Goal: Navigation & Orientation: Find specific page/section

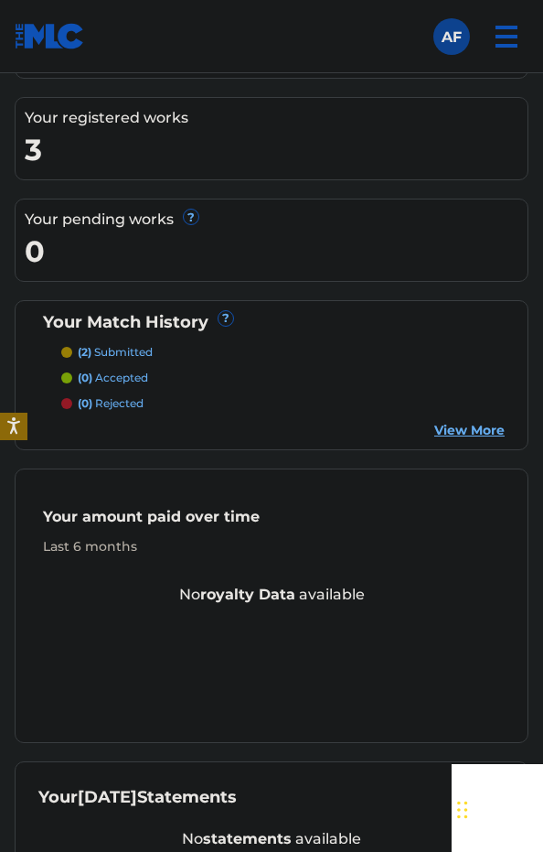
scroll to position [457, 0]
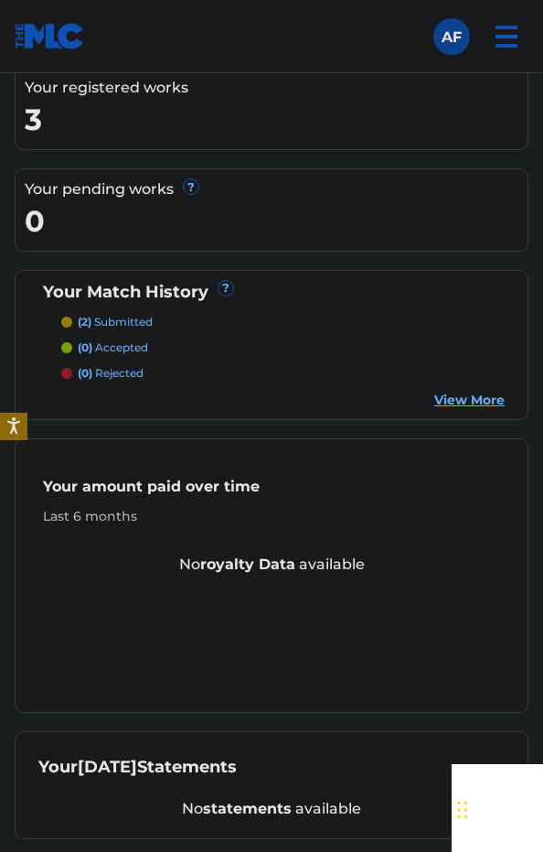
click at [451, 365] on div "(0) rejected" at bounding box center [283, 373] width 444 height 16
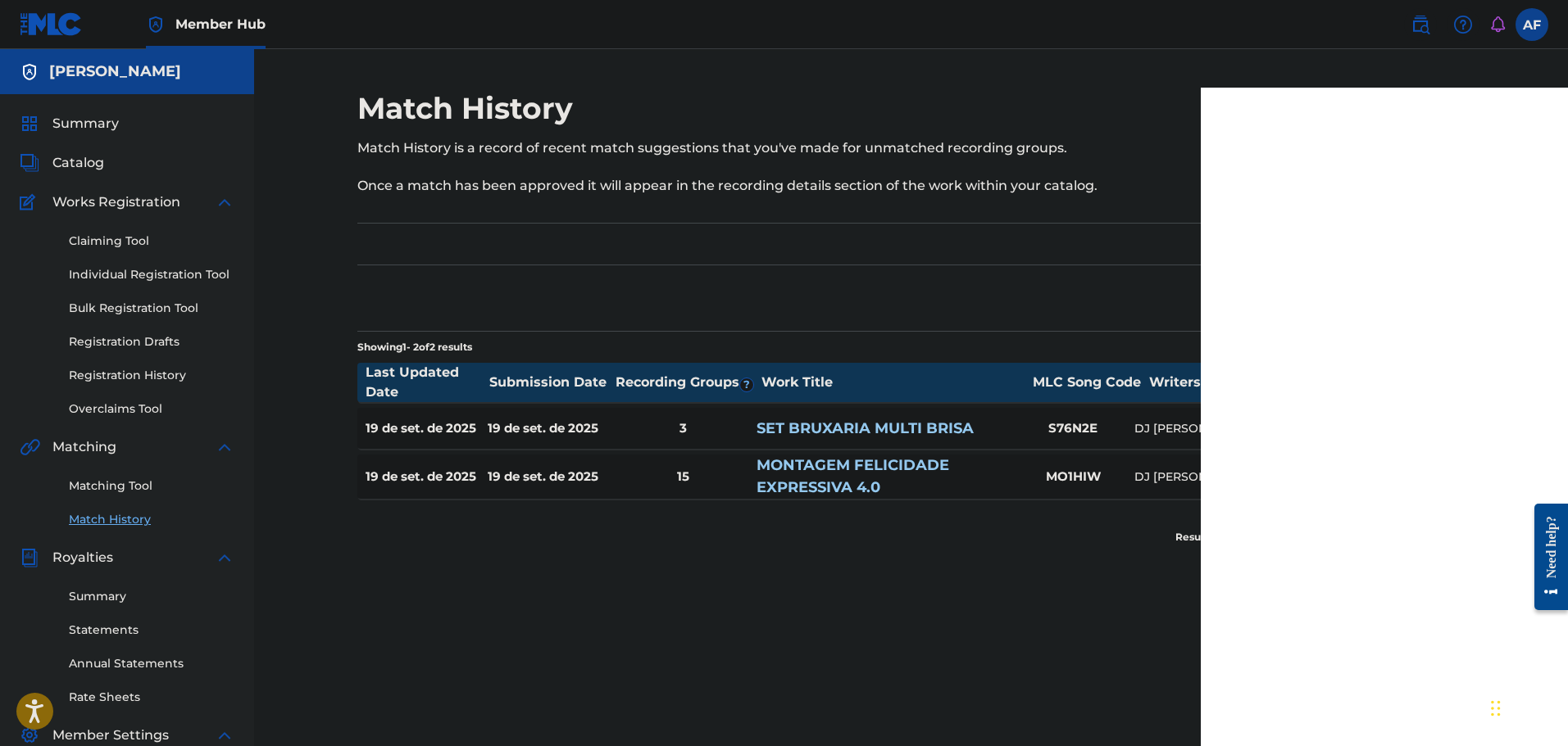
click at [1548, 561] on div "Need help?" at bounding box center [1551, 546] width 22 height 63
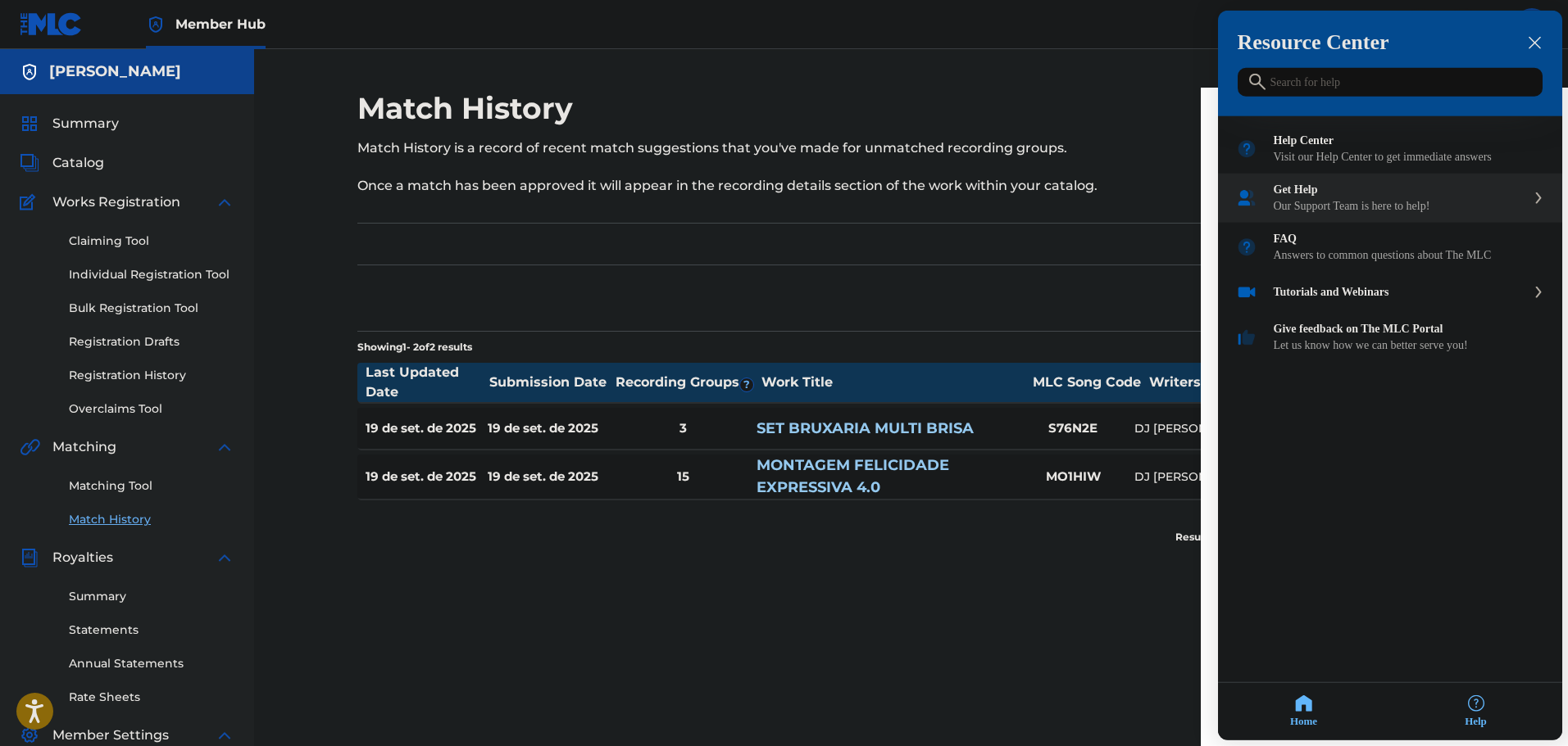
click at [1498, 223] on div "Get Help Our Support Team is here to help!" at bounding box center [1390, 198] width 344 height 49
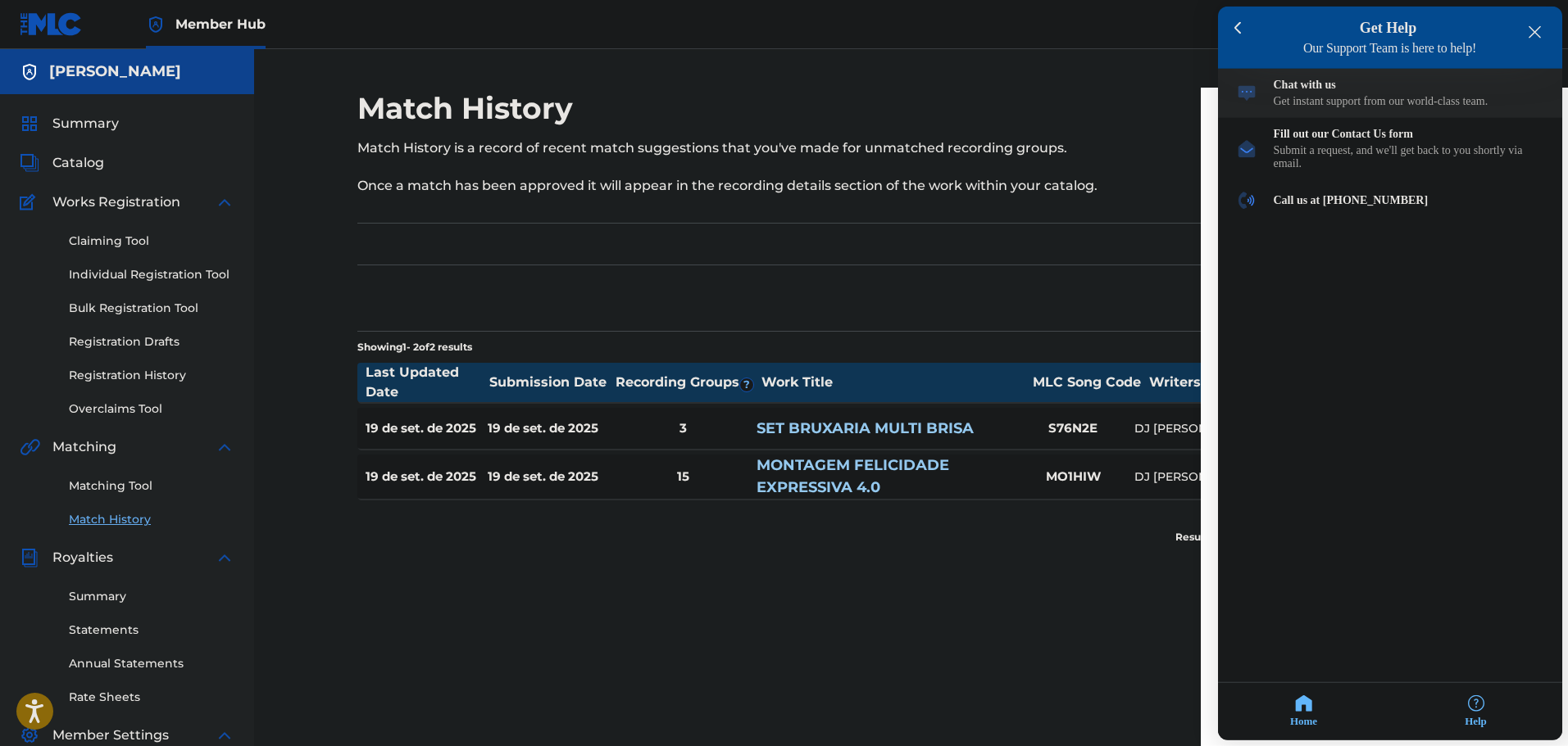
click at [1403, 108] on div "Get instant support from our world-class team." at bounding box center [1409, 101] width 271 height 13
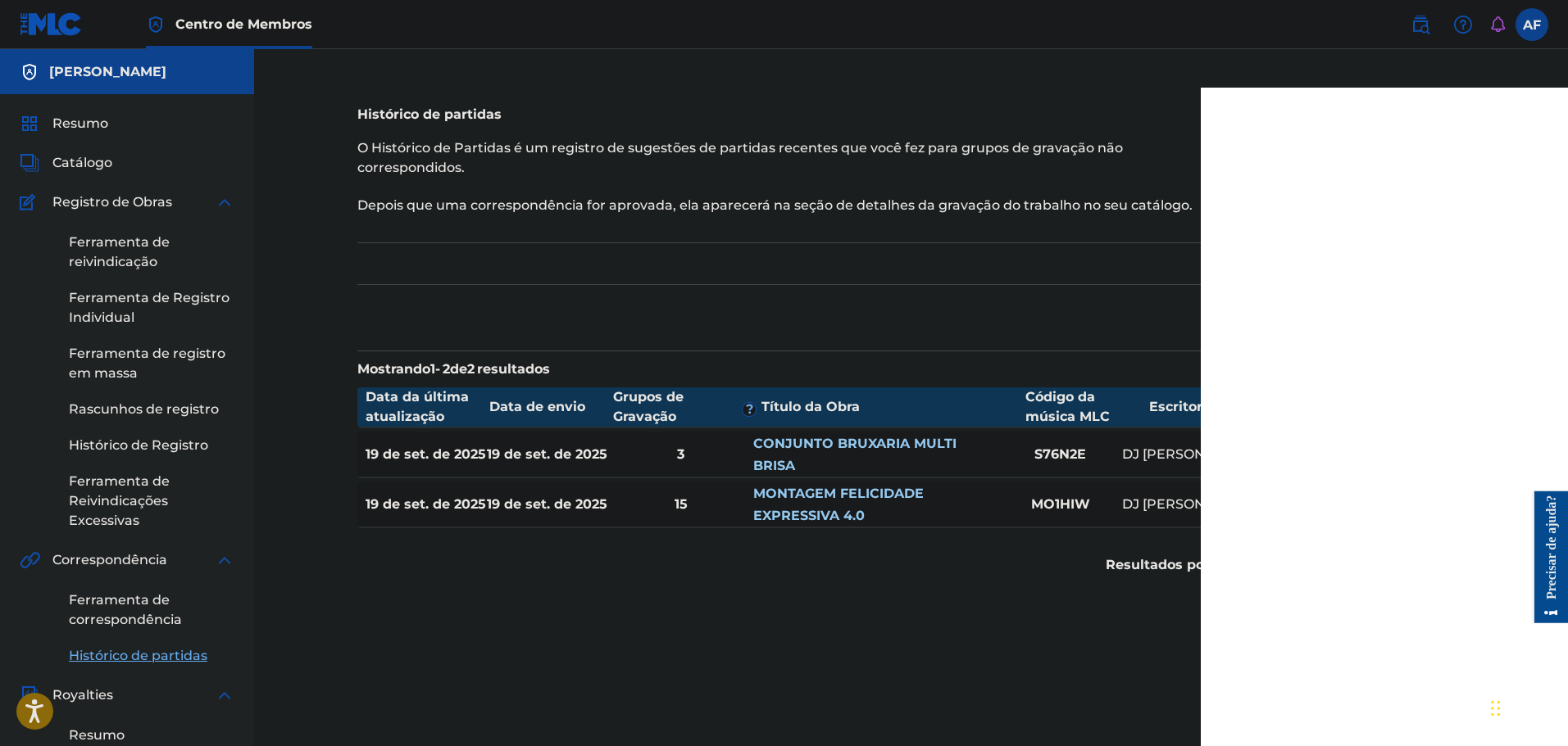
click at [1191, 643] on div "Histórico de partidas O Histórico de Partidas é um registro de sugestões de par…" at bounding box center [911, 613] width 1148 height 1046
click at [988, 597] on section "Resultados por página: 10 25 50 100" at bounding box center [911, 565] width 1108 height 77
click at [1073, 528] on section "Resultados por página: 10 25 50 100" at bounding box center [911, 565] width 1108 height 77
click at [784, 339] on div "Histórico de partidas O Histórico de Partidas é um registro de sugestões de par…" at bounding box center [911, 347] width 1108 height 514
drag, startPoint x: 699, startPoint y: 356, endPoint x: 1063, endPoint y: 337, distance: 364.5
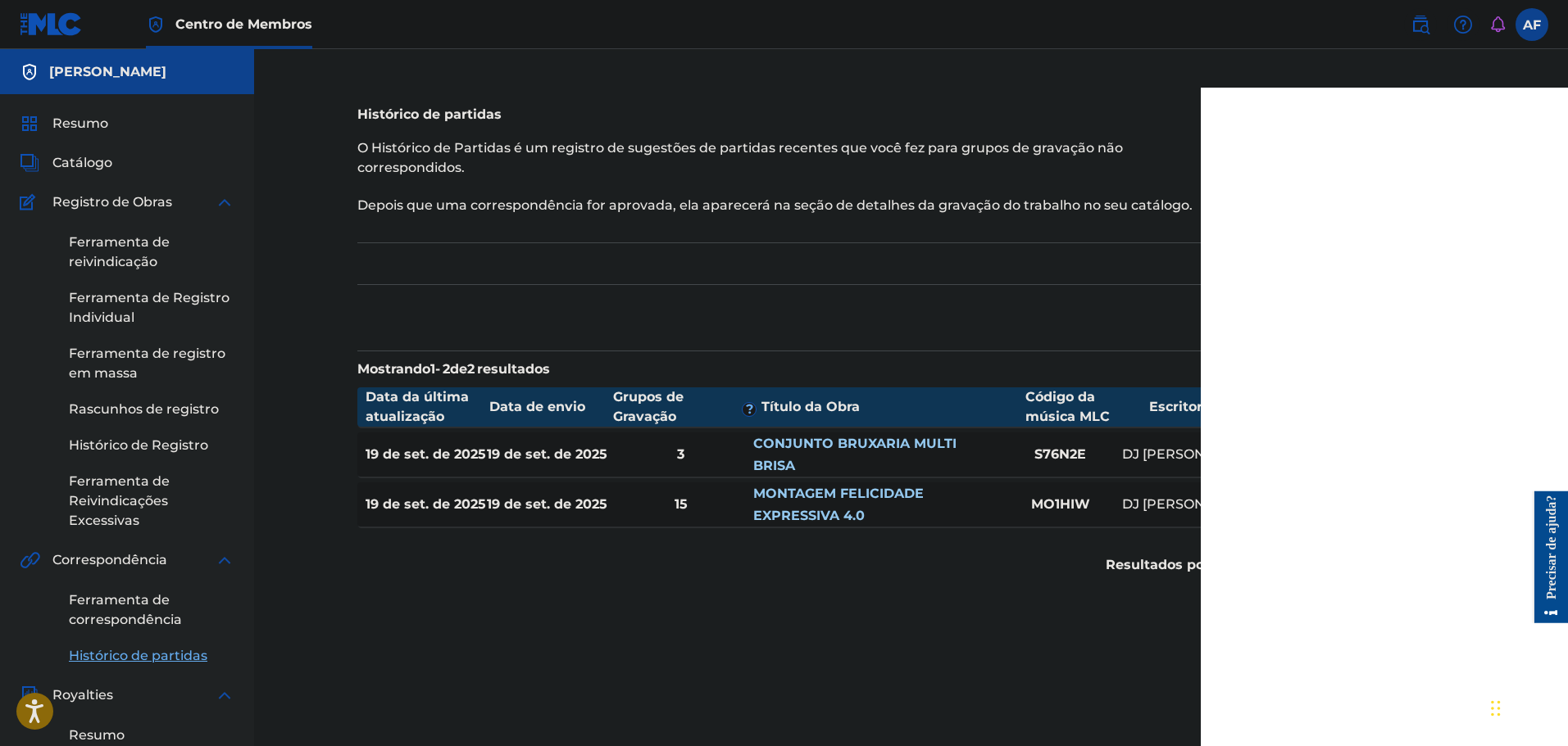
click at [727, 351] on section "Mostrando 1 - 2 de 2 resultados" at bounding box center [911, 365] width 1108 height 29
click at [791, 578] on section "Resultados por página: 10 25 50 100" at bounding box center [911, 565] width 1108 height 77
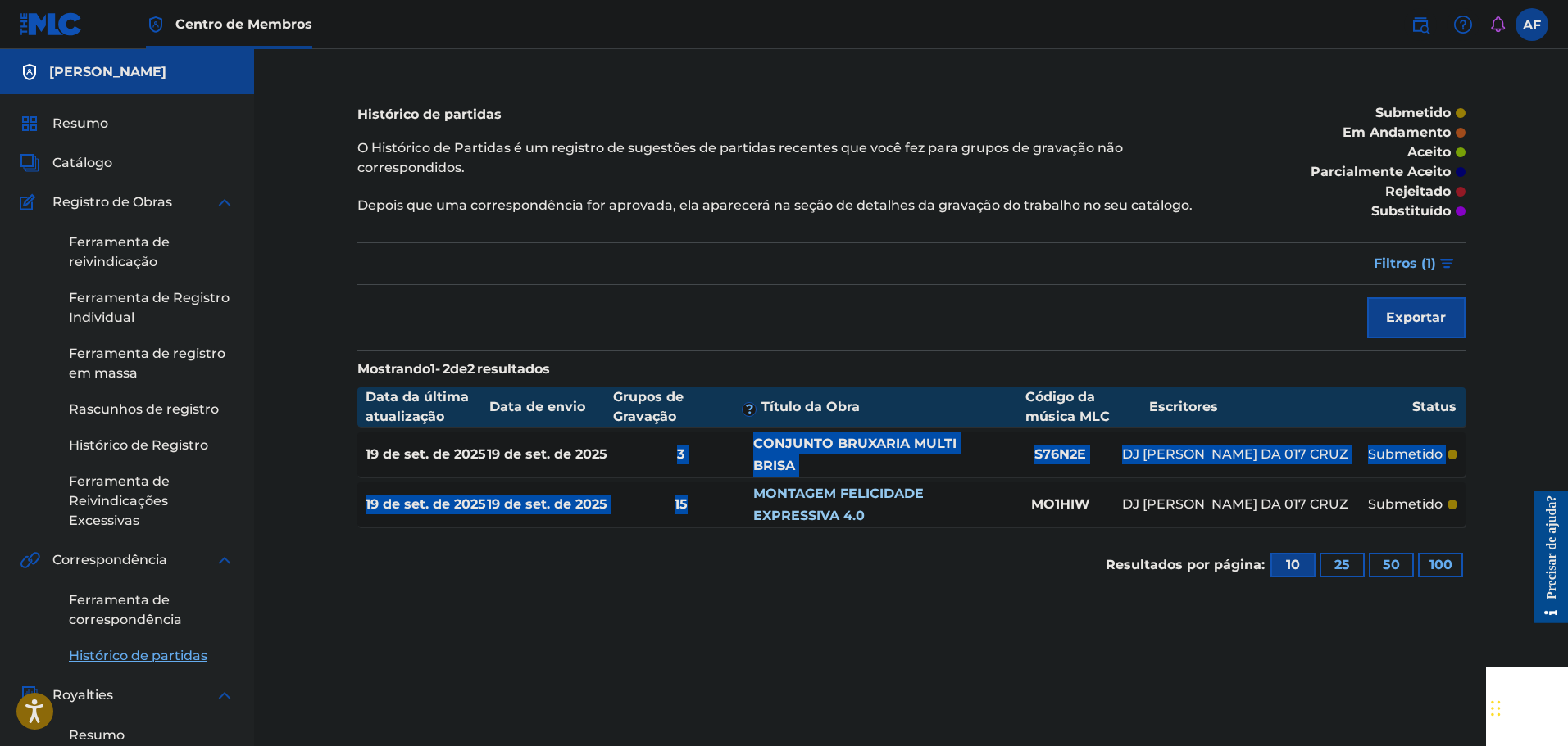
drag, startPoint x: 686, startPoint y: 496, endPoint x: 673, endPoint y: 467, distance: 31.8
click at [673, 439] on section "Data da última atualização Data de envio Grupos de Gravação ? Título da Obra Có…" at bounding box center [911, 453] width 1108 height 148
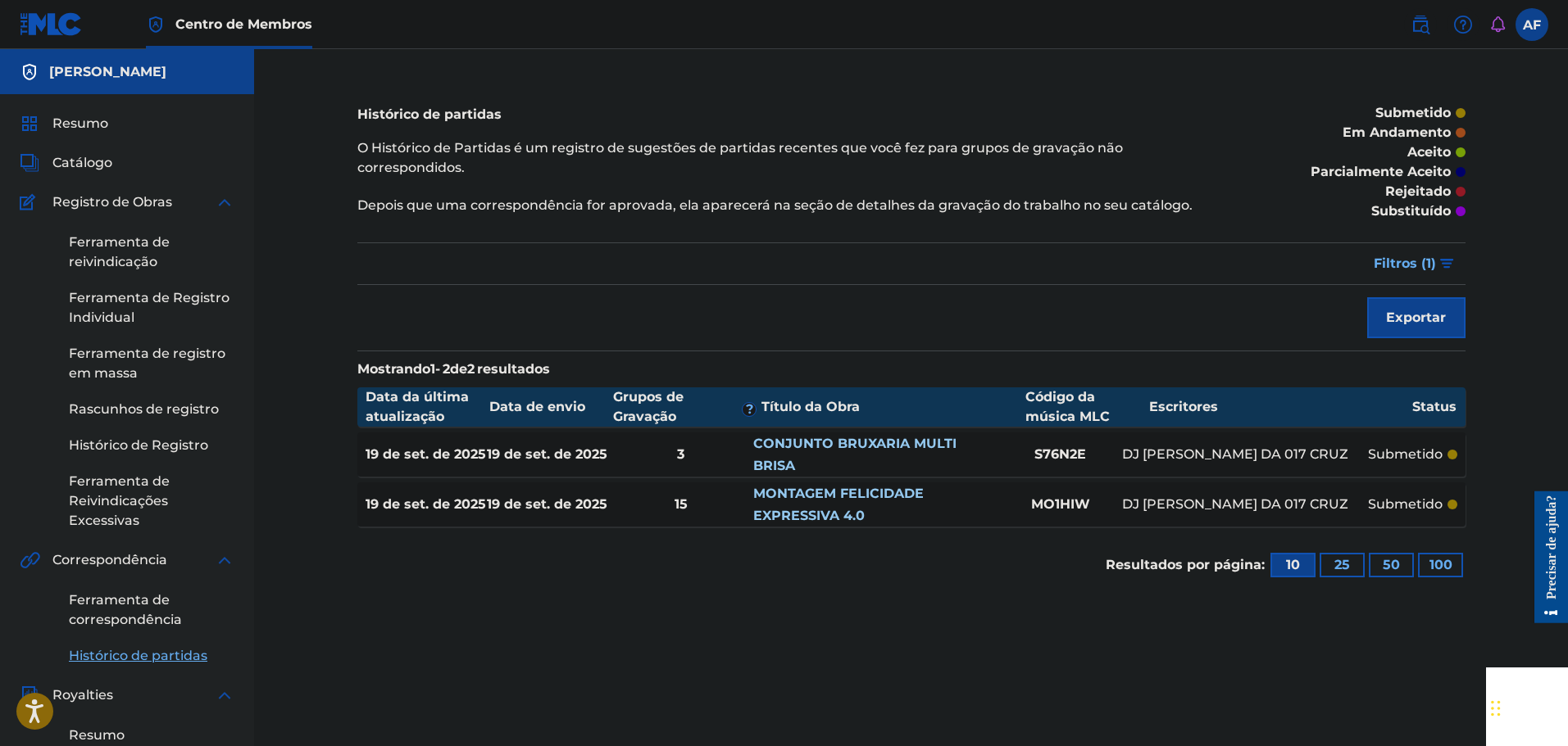
drag, startPoint x: 658, startPoint y: 640, endPoint x: 669, endPoint y: 599, distance: 42.4
click at [659, 639] on div "Histórico de partidas O Histórico de Partidas é um registro de sugestões de par…" at bounding box center [911, 613] width 1148 height 1046
click at [1321, 490] on div "19 de set. de 2025 19 de set. de 2025 15 MONTAGEM FELICIDADE EXPRESSIVA 4.0 MO1…" at bounding box center [911, 504] width 1108 height 44
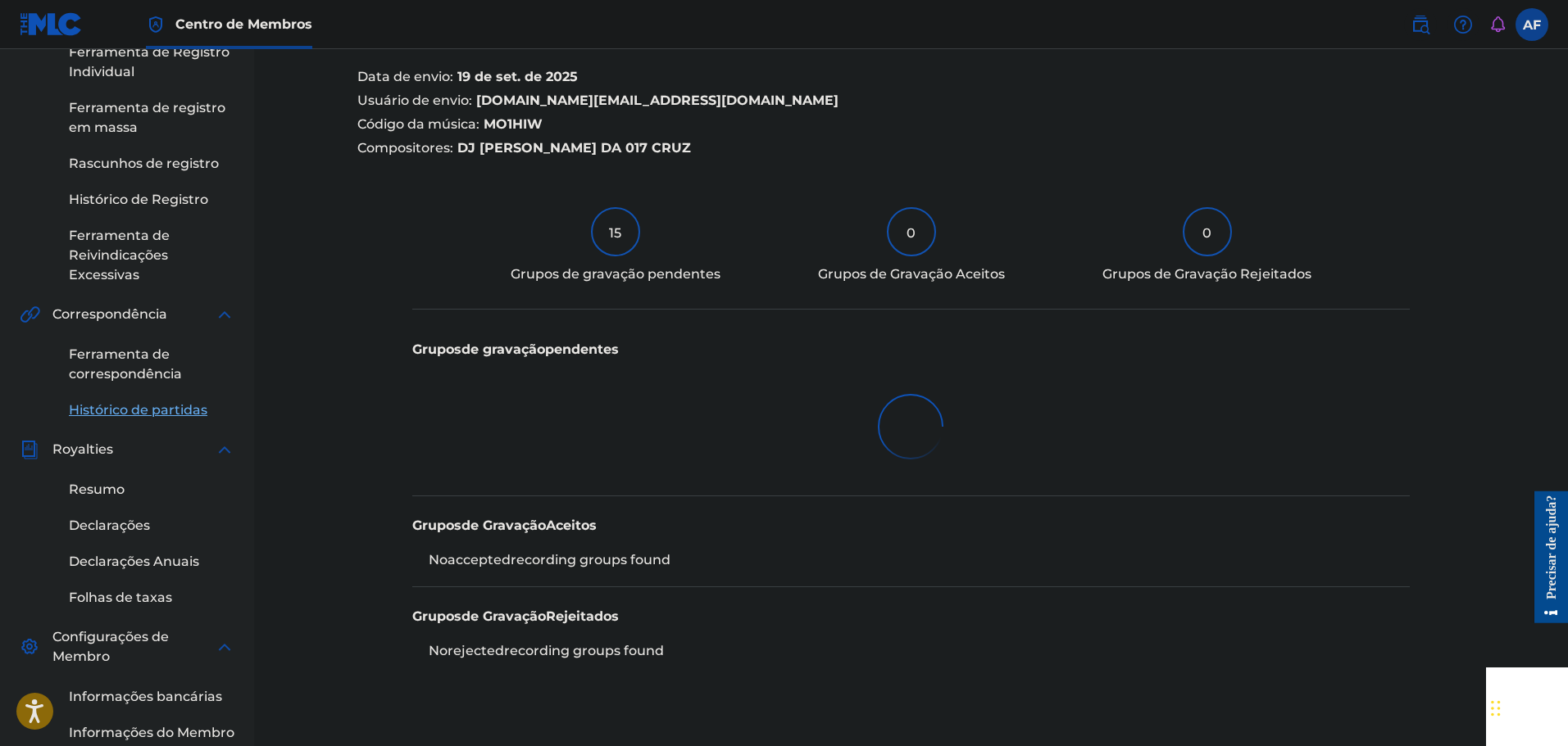
scroll to position [468, 0]
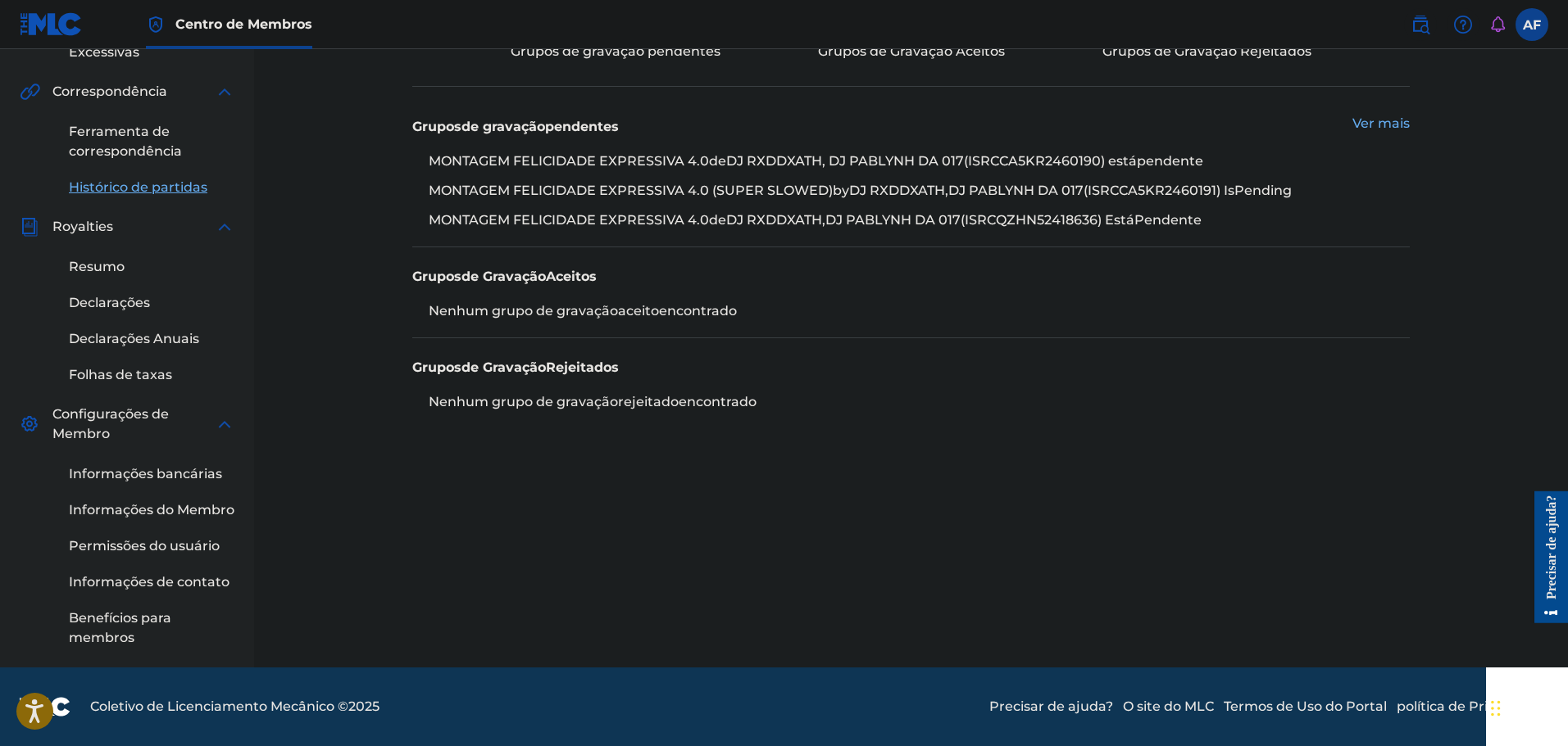
click at [1391, 118] on font "Ver mais" at bounding box center [1381, 123] width 57 height 15
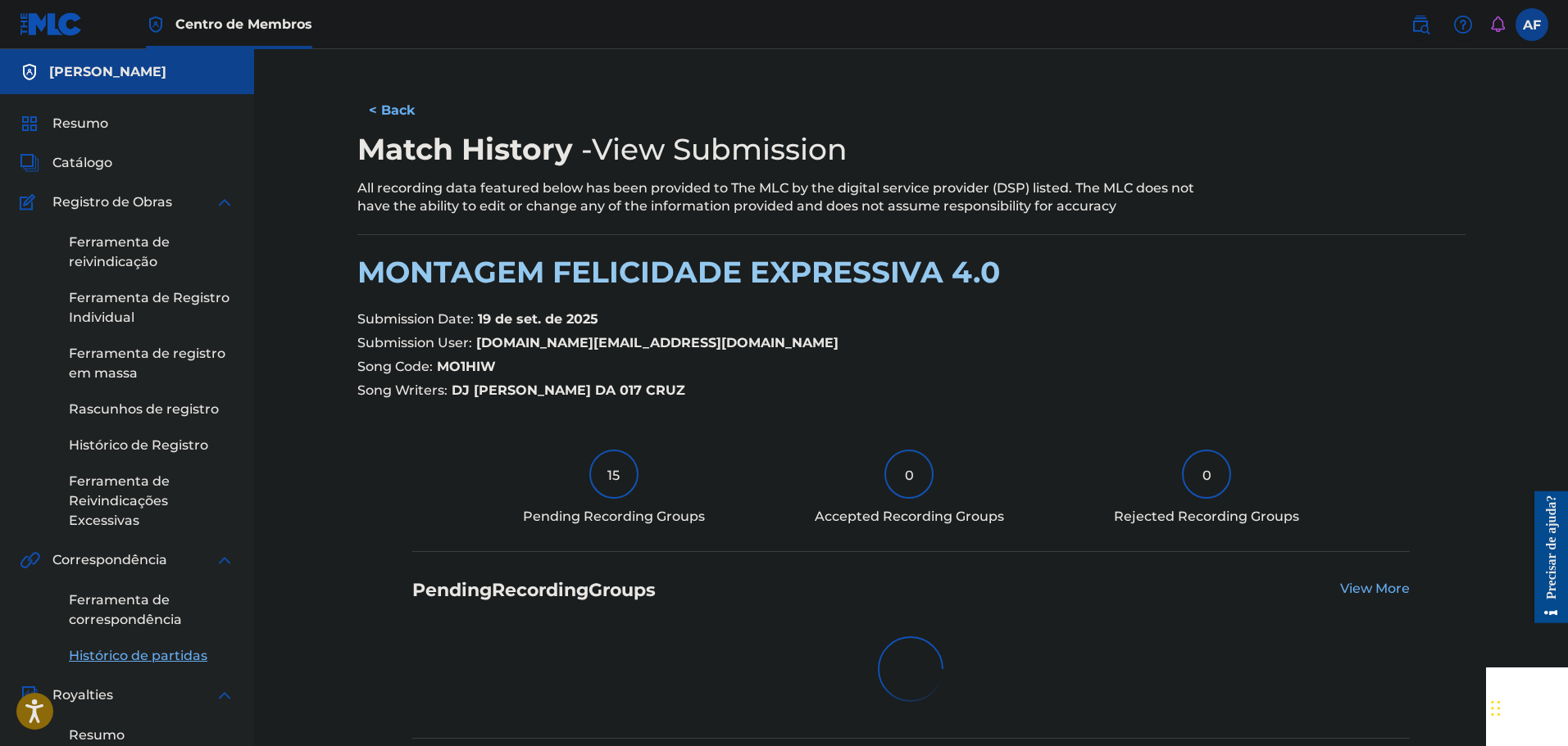
scroll to position [468, 0]
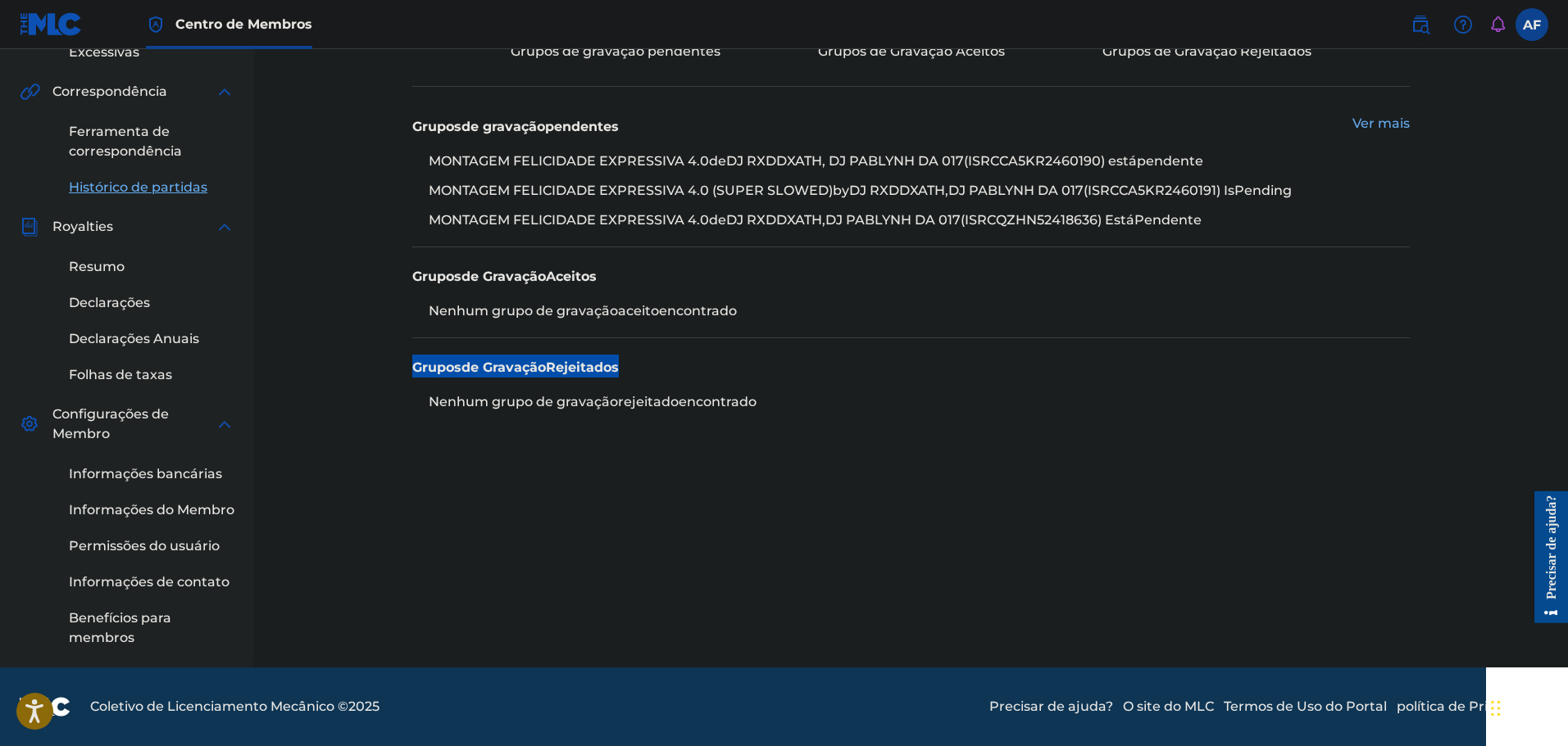
drag, startPoint x: 643, startPoint y: 309, endPoint x: 818, endPoint y: 349, distance: 179.5
click at [818, 349] on div "Grupos de gravação pendentes Ver mais MONTAGEM FELICIDADE EXPRESSIVA 4.0 de DJ …" at bounding box center [910, 263] width 997 height 331
click at [842, 386] on div "Grupos de Gravação Rejeitados Nenhum grupo de gravação rejeitado encontrado" at bounding box center [910, 383] width 997 height 90
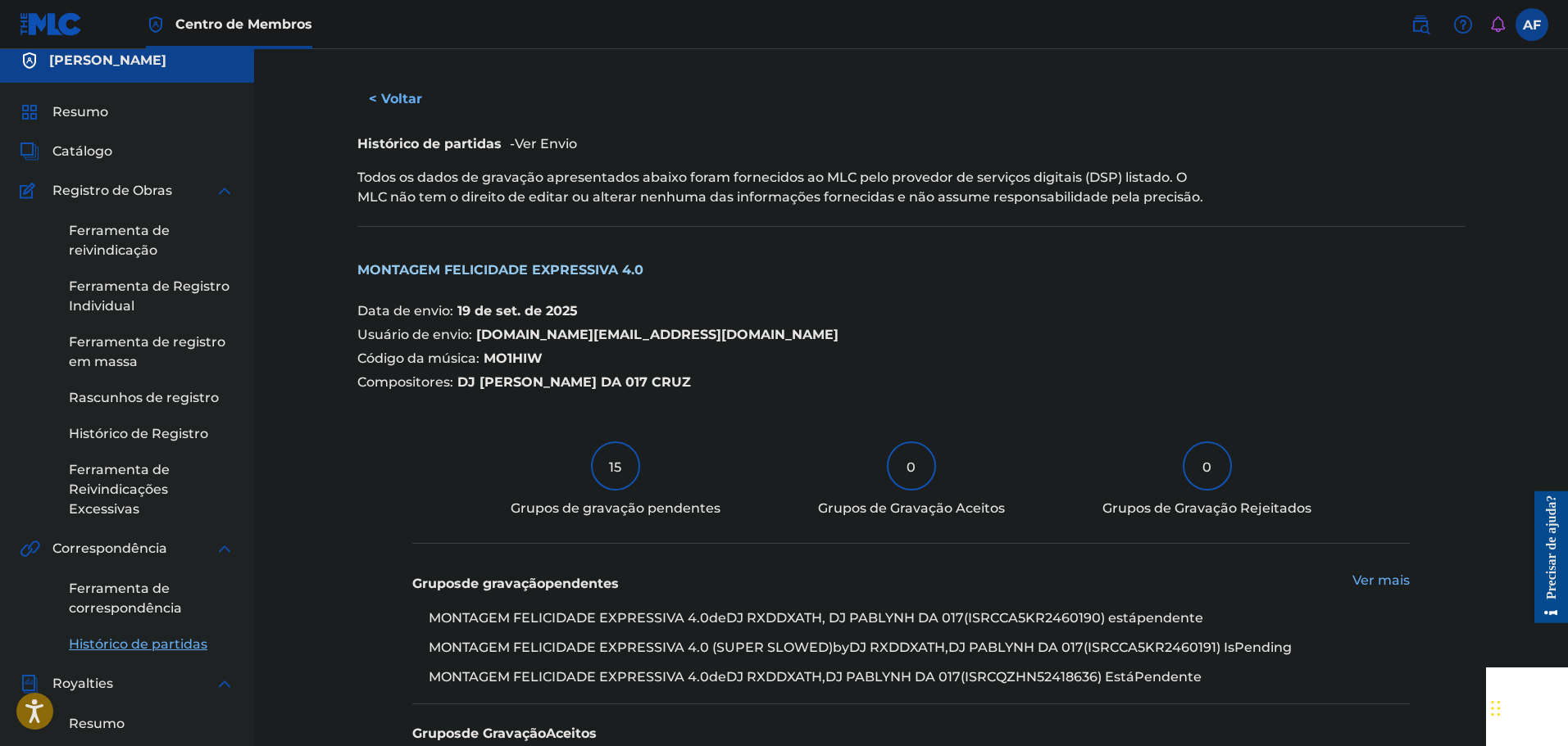
scroll to position [0, 0]
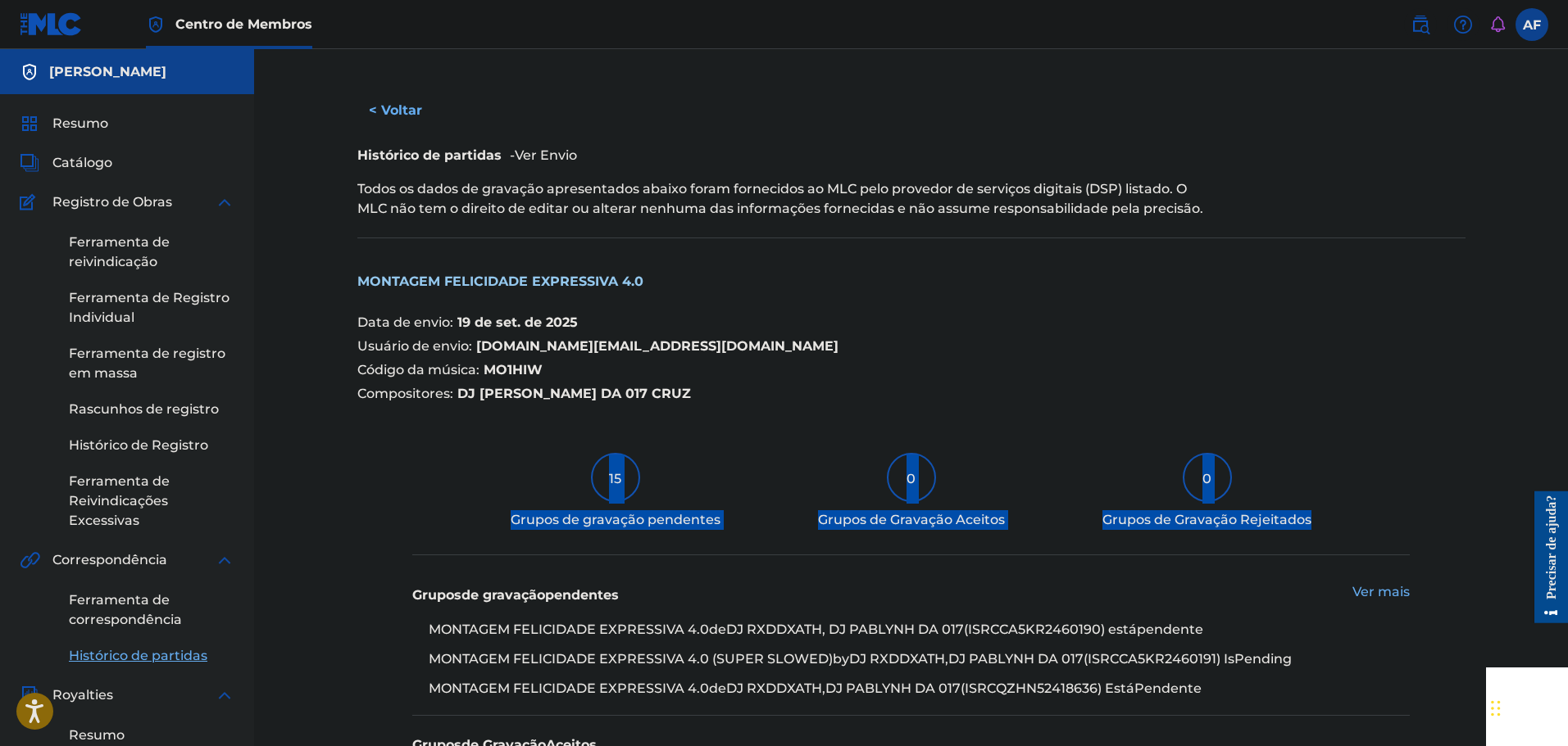
drag, startPoint x: 599, startPoint y: 479, endPoint x: 1362, endPoint y: 450, distance: 763.6
click at [1362, 450] on div "< Voltar Histórico de partidas - Ver Envio Todos os dados de gravação apresenta…" at bounding box center [911, 493] width 1108 height 807
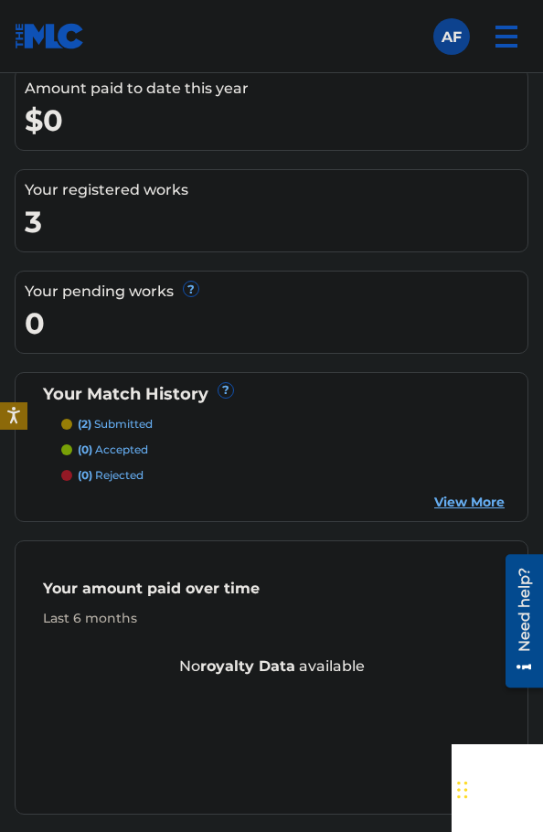
scroll to position [457, 0]
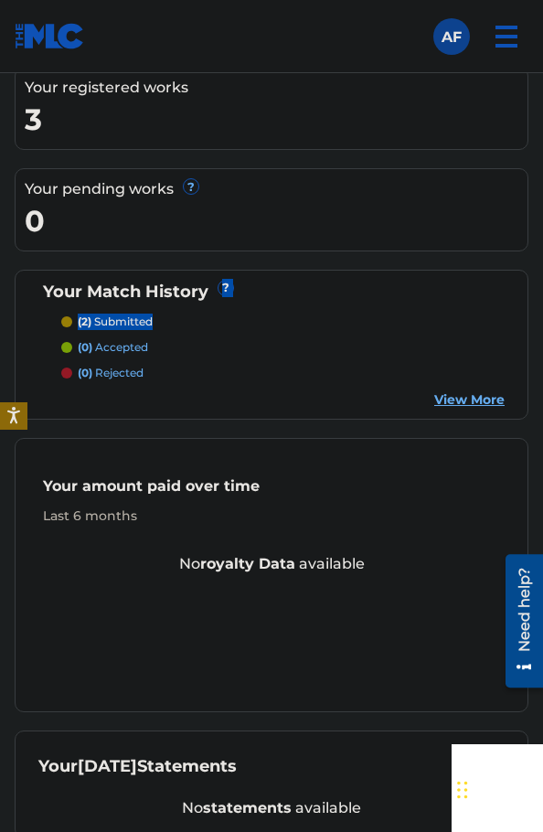
drag, startPoint x: 124, startPoint y: 311, endPoint x: 197, endPoint y: 297, distance: 74.5
click at [179, 305] on div "Your Match History ? (2) submitted (0) accepted (0) rejected View More" at bounding box center [272, 345] width 514 height 150
click at [242, 274] on div "Your Match History ? (2) submitted (0) accepted (0) rejected View More" at bounding box center [272, 345] width 514 height 150
click at [235, 283] on div "Your Match History ?" at bounding box center [271, 292] width 467 height 25
click at [391, 111] on div "3" at bounding box center [276, 119] width 503 height 41
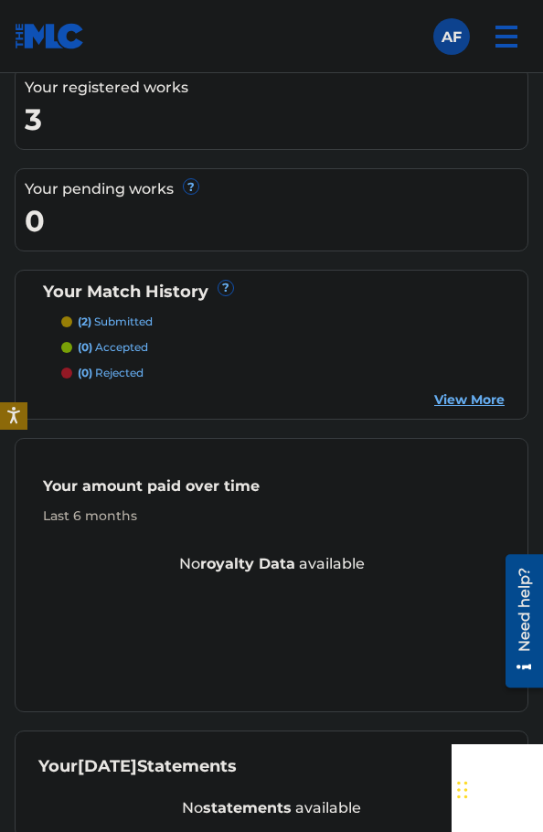
scroll to position [483, 0]
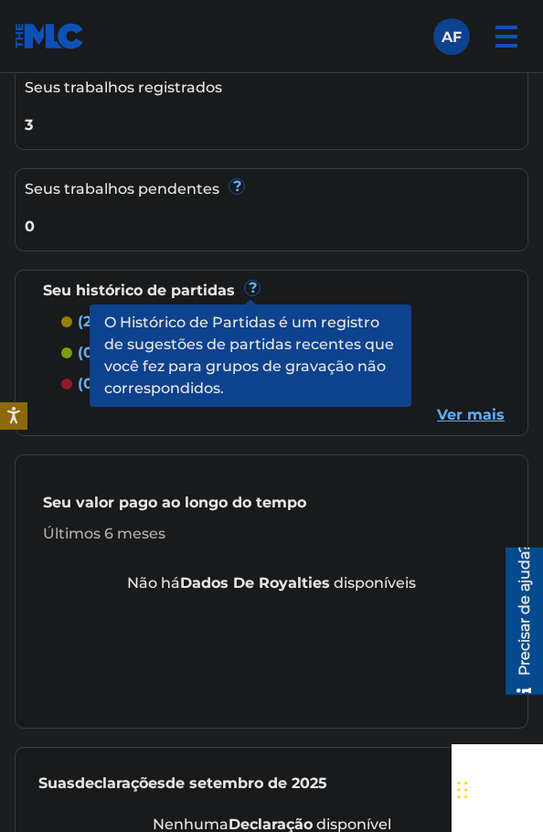
click at [252, 286] on font "?" at bounding box center [253, 287] width 8 height 17
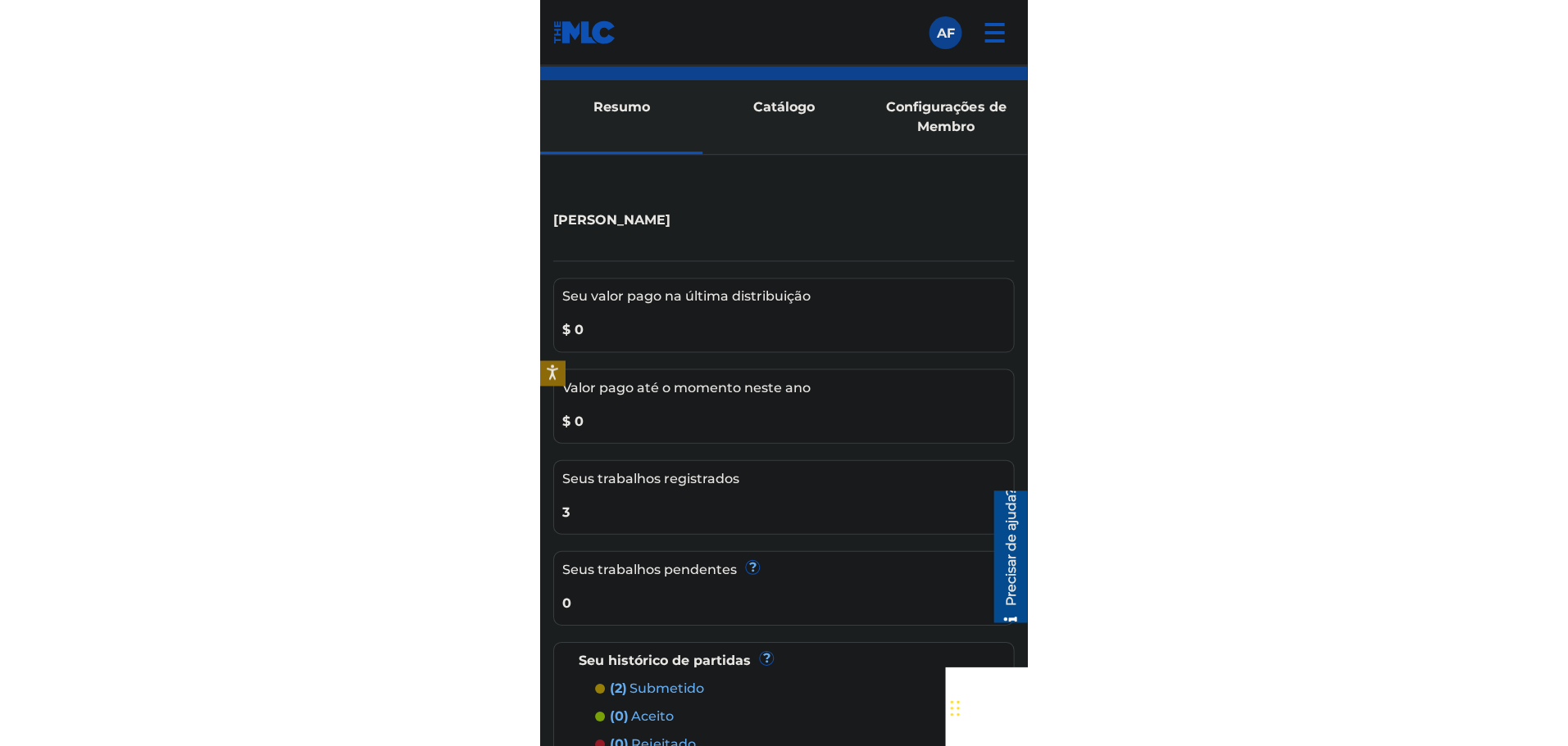
scroll to position [0, 0]
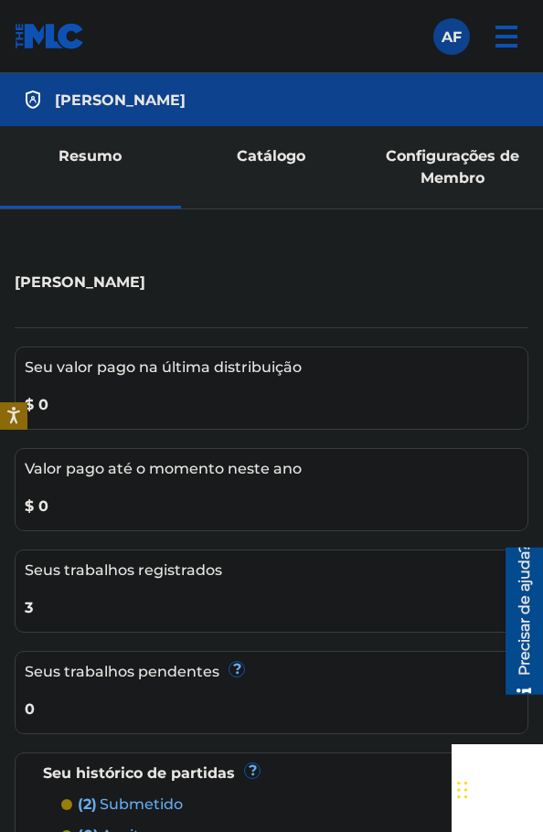
click at [303, 165] on link "Catálogo" at bounding box center [271, 167] width 181 height 82
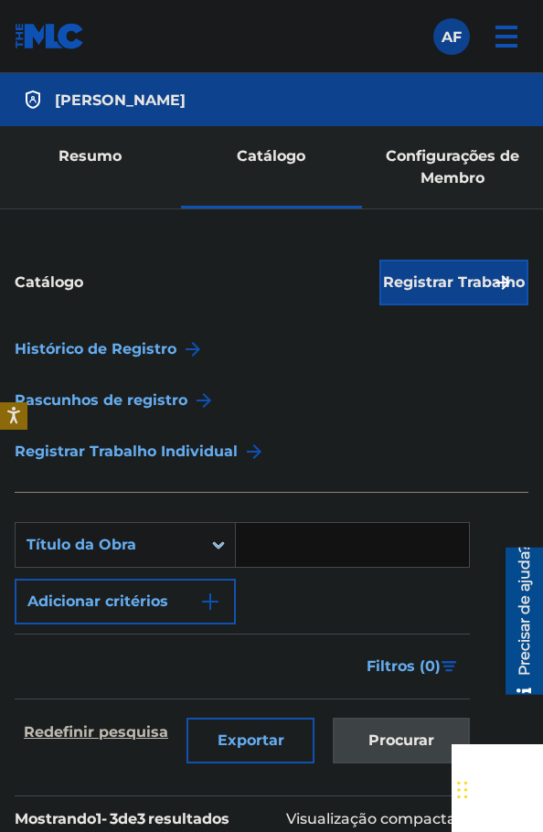
click at [413, 149] on font "Configurações de Membro" at bounding box center [453, 166] width 134 height 39
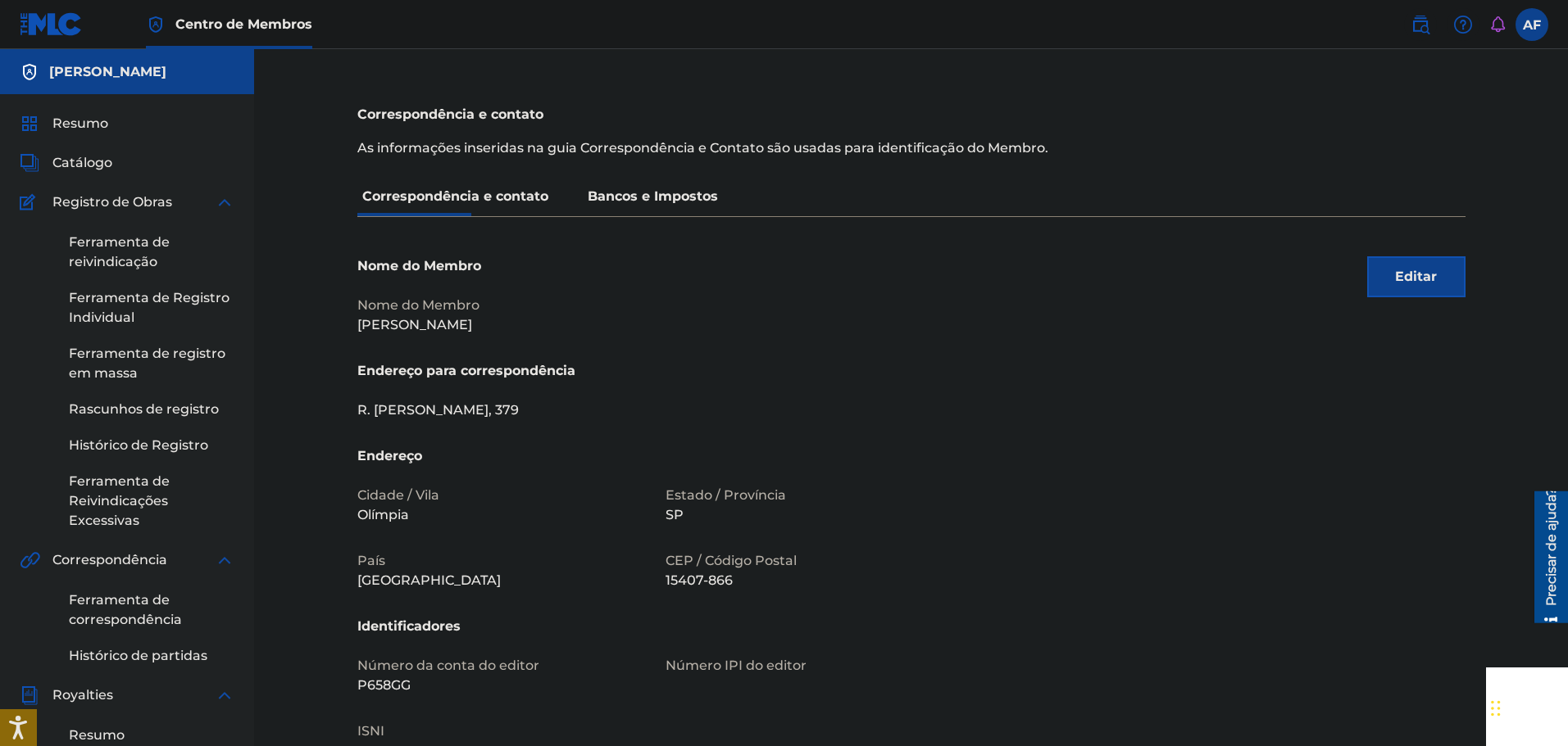
click at [168, 227] on div "Ferramenta de reivindicação Ferramenta de Registro Individual Ferramenta de reg…" at bounding box center [127, 372] width 215 height 319
click at [175, 244] on link "Ferramenta de reivindicação" at bounding box center [151, 253] width 166 height 39
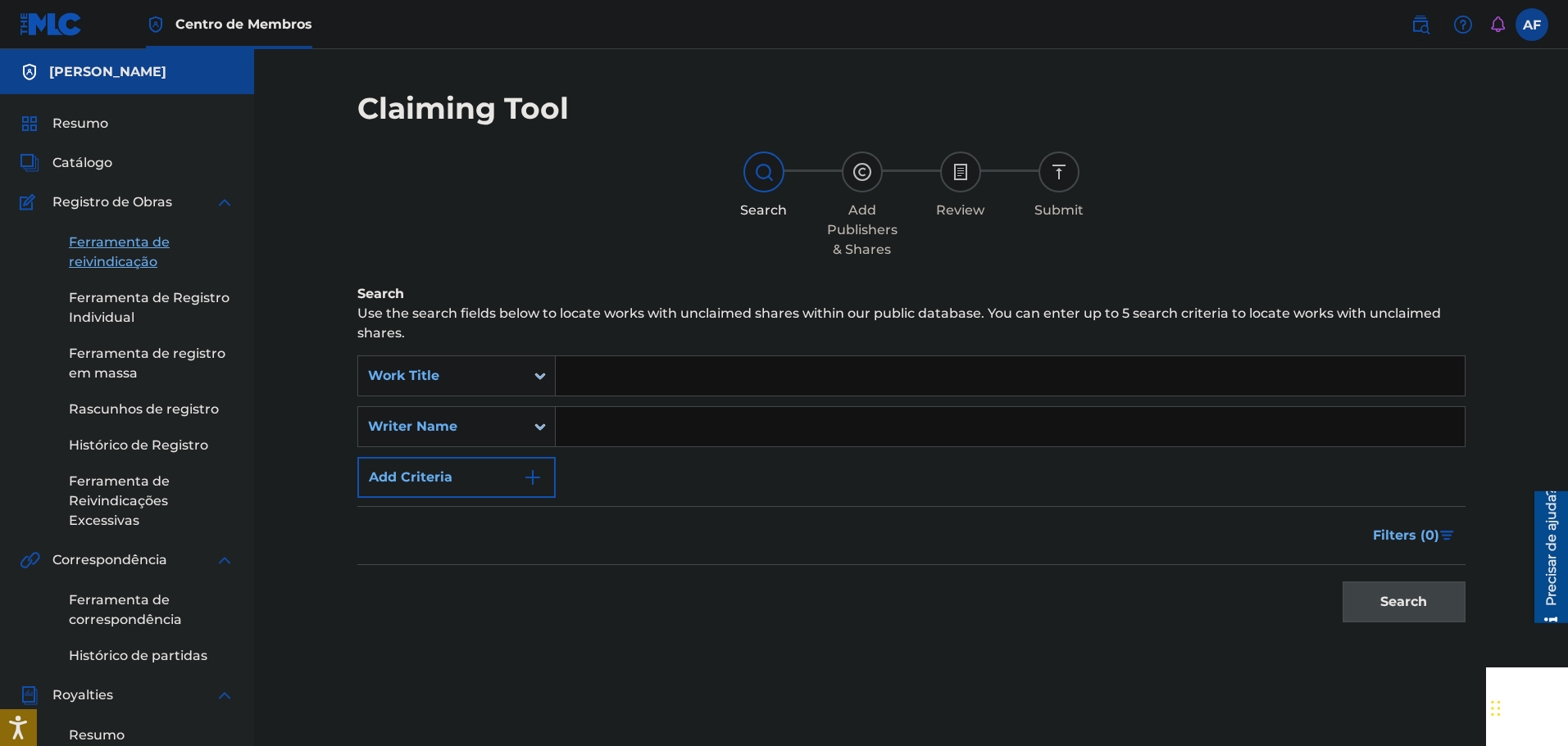
click at [150, 215] on div "Ferramenta de reivindicação Ferramenta de Registro Individual Ferramenta de reg…" at bounding box center [127, 372] width 215 height 319
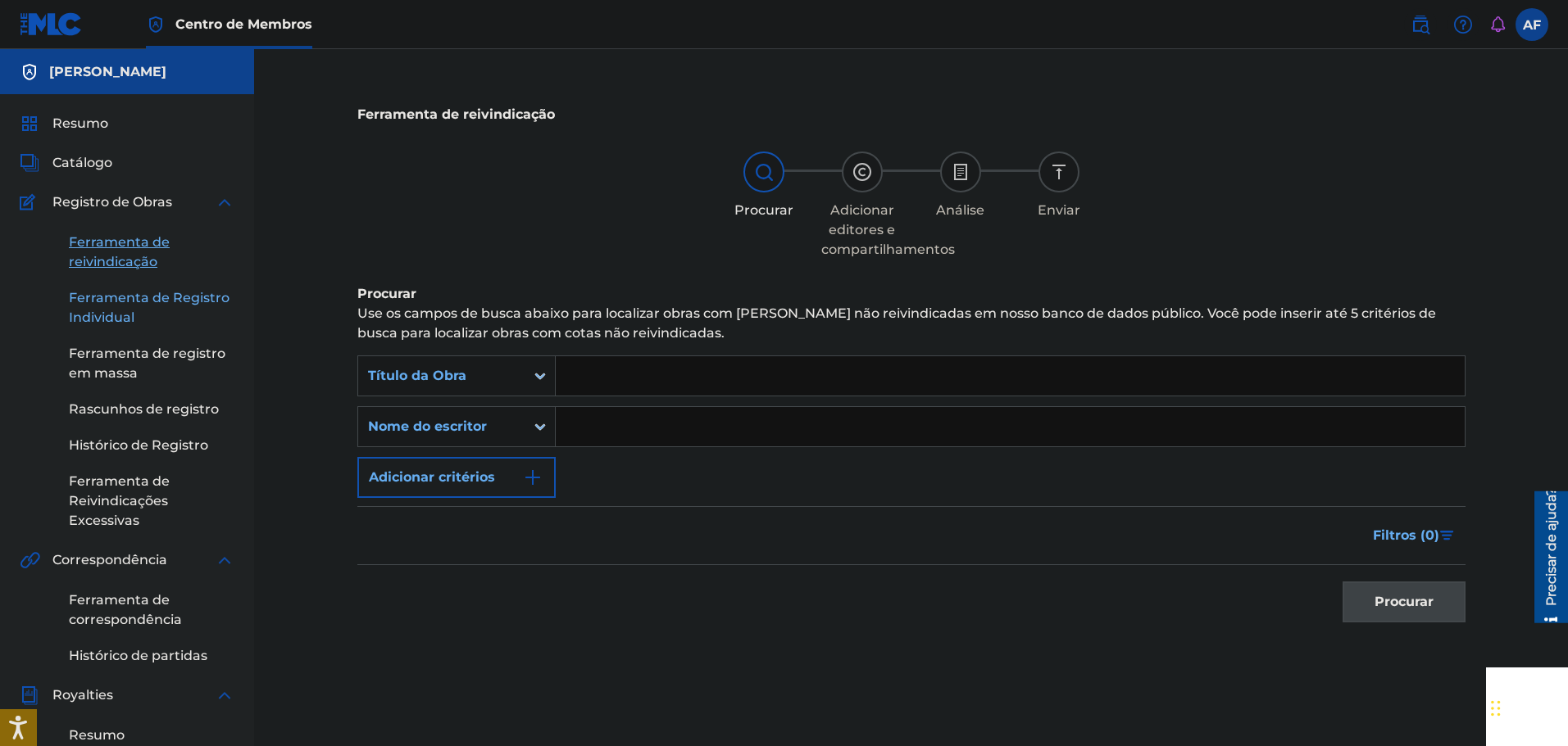
click at [164, 314] on link "Ferramenta de Registro Individual" at bounding box center [151, 308] width 166 height 39
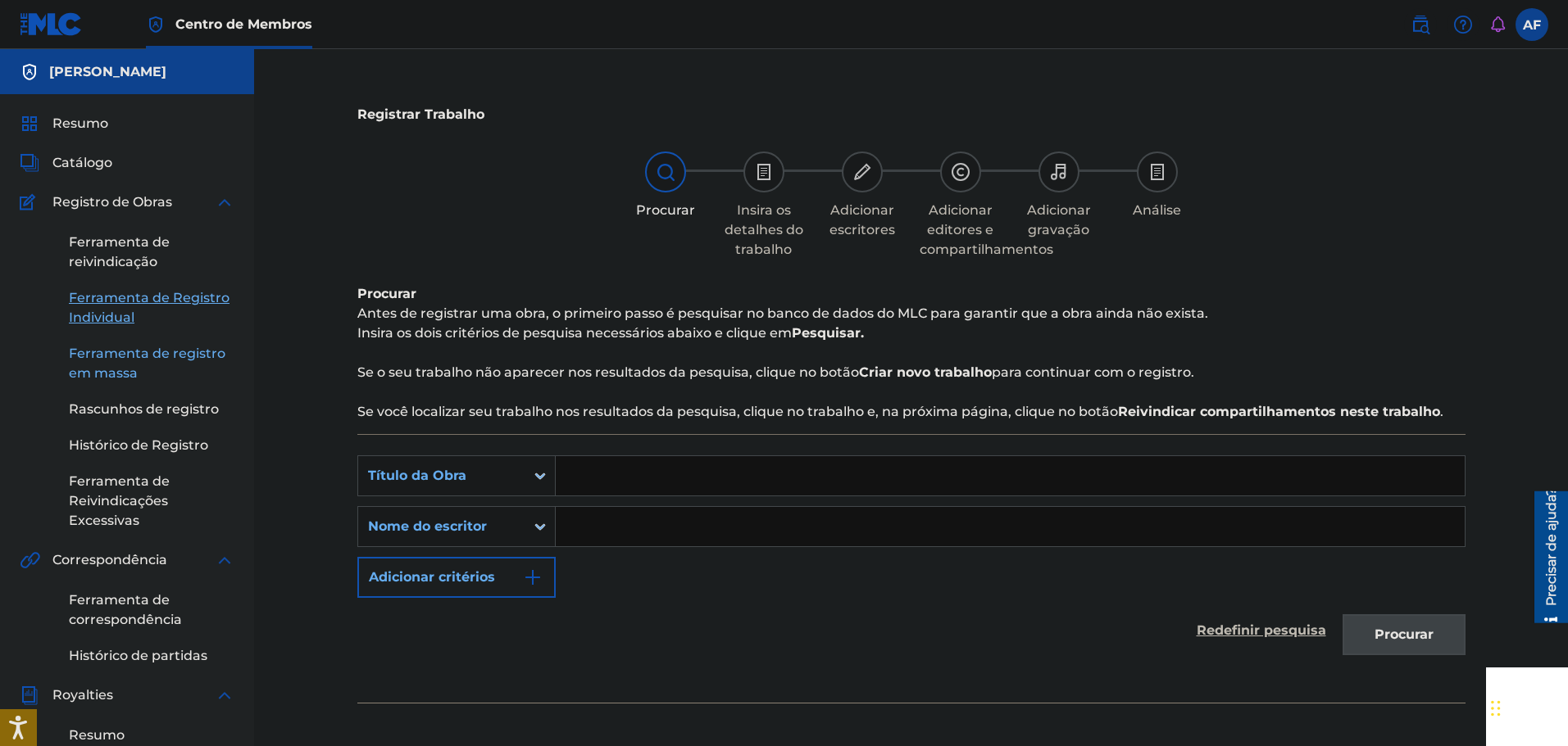
click at [133, 360] on font "Ferramenta de registro em massa" at bounding box center [147, 363] width 157 height 35
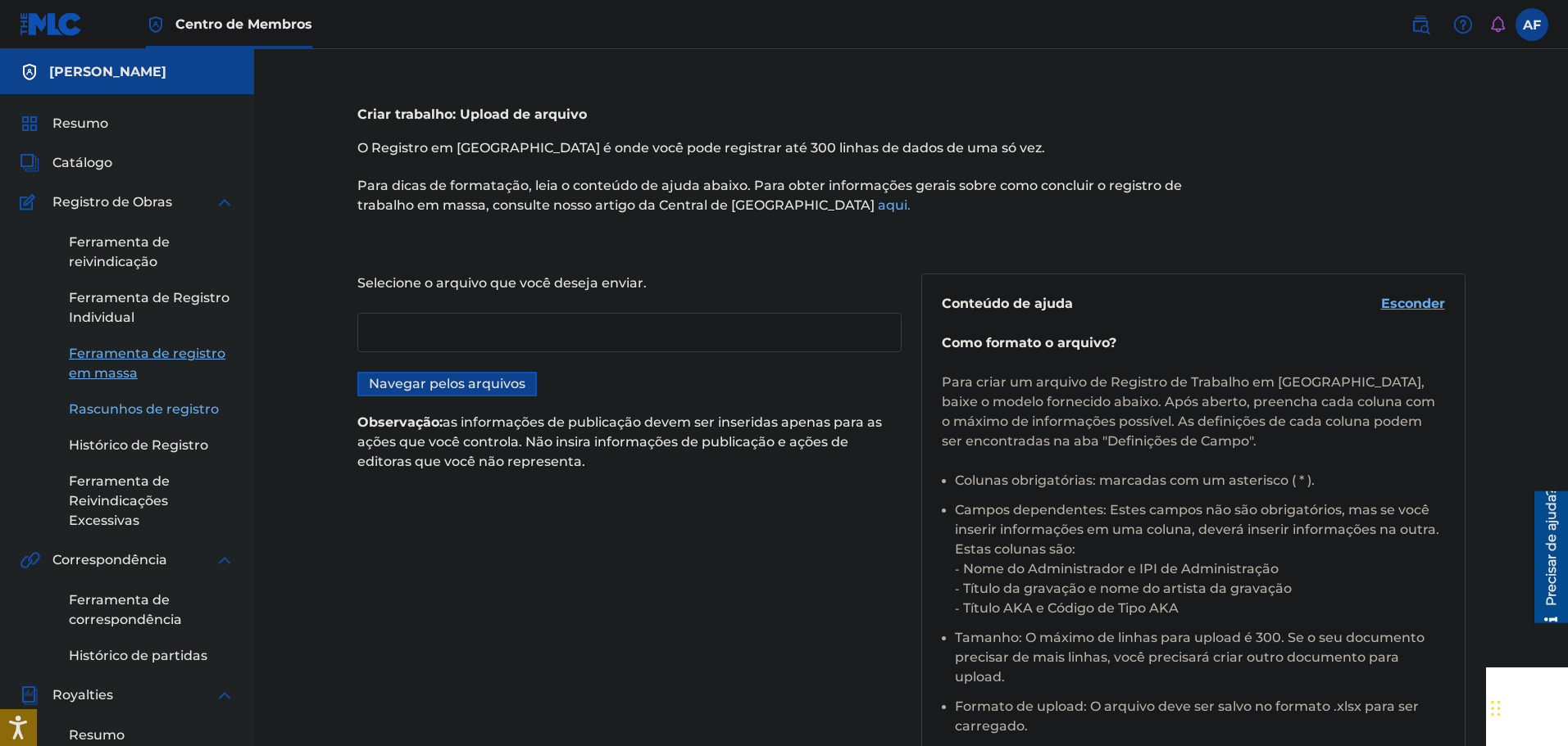
click at [134, 404] on font "Rascunhos de registro" at bounding box center [143, 408] width 150 height 15
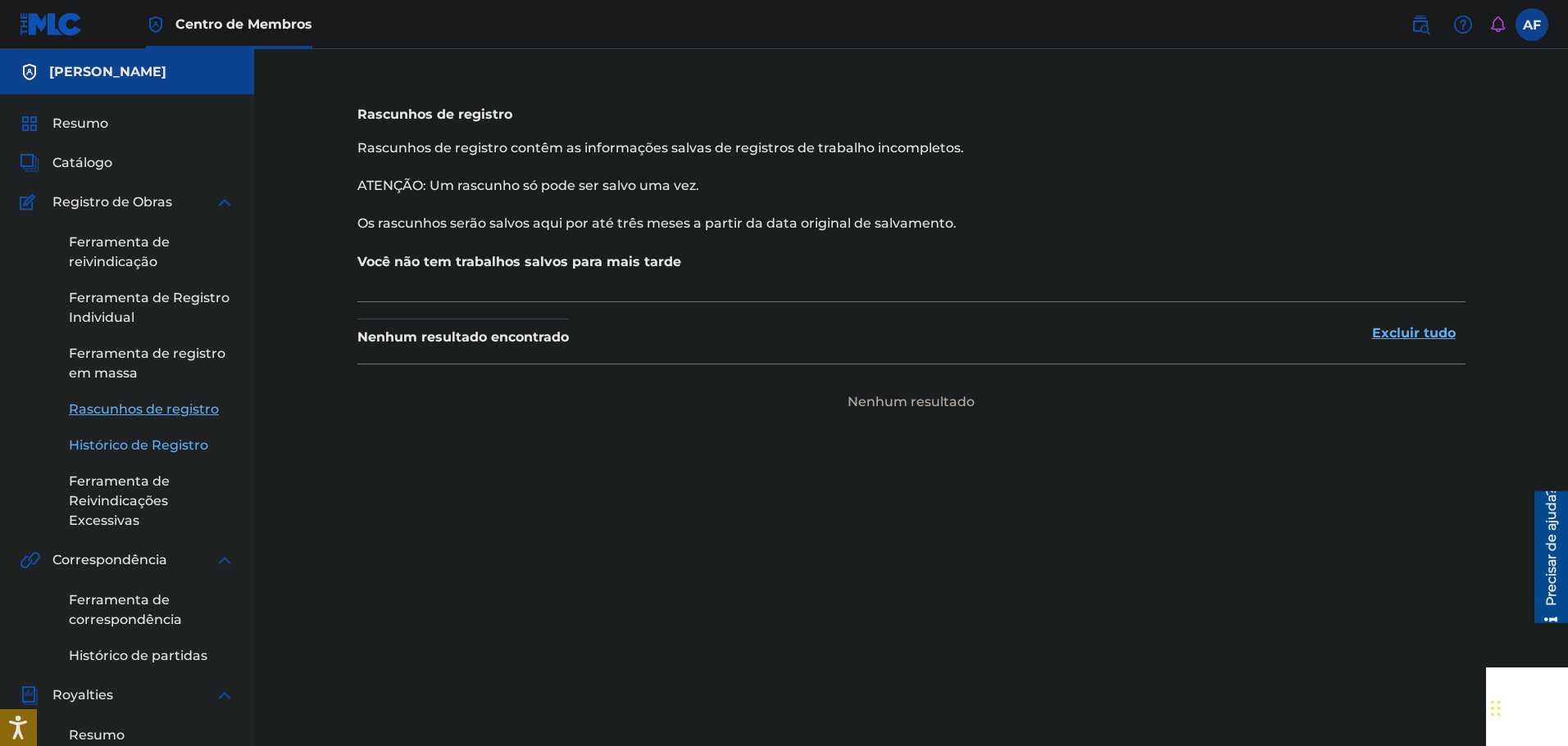
click at [193, 455] on link "Histórico de Registro" at bounding box center [151, 446] width 166 height 20
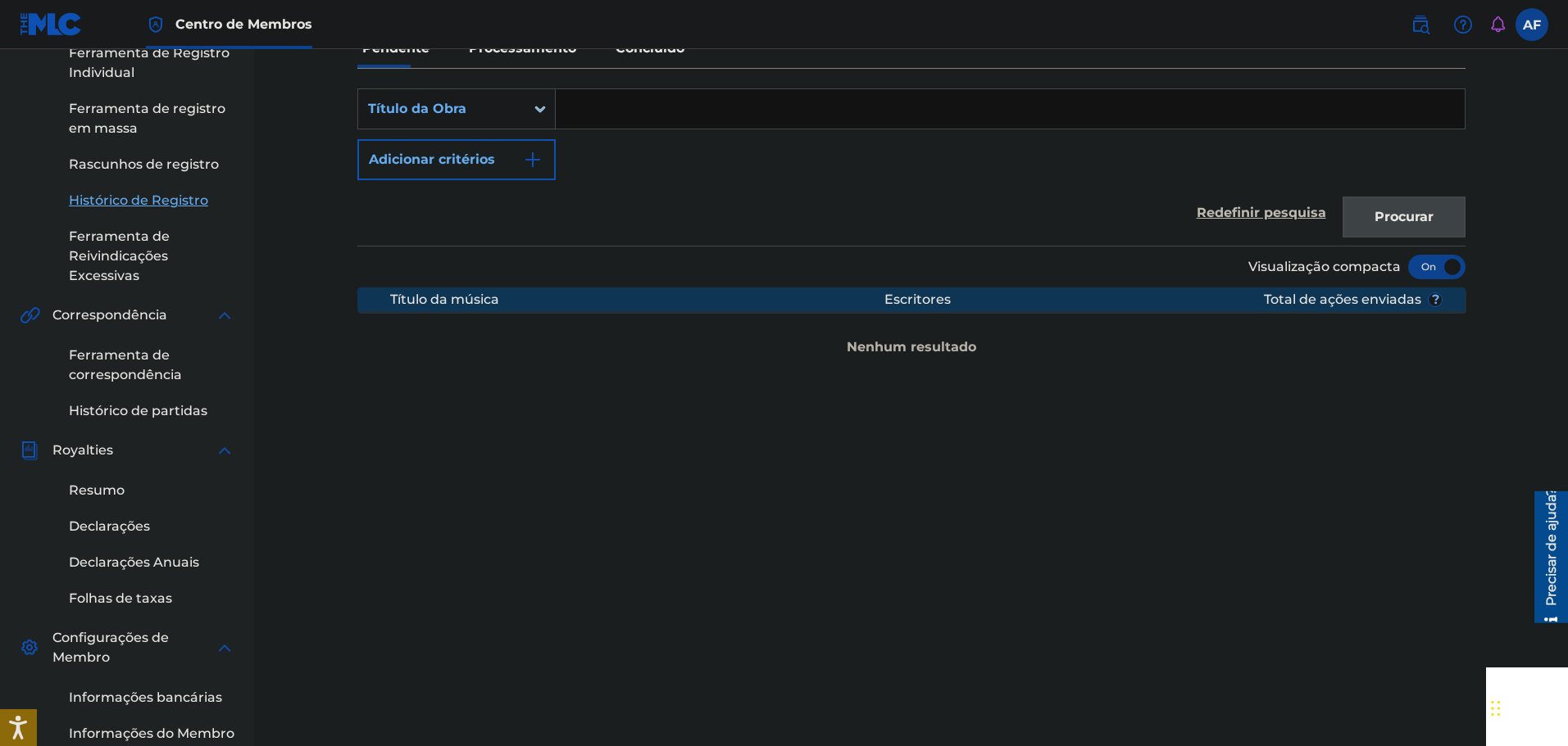
scroll to position [245, 0]
click at [156, 372] on font "Ferramenta de correspondência" at bounding box center [125, 364] width 113 height 35
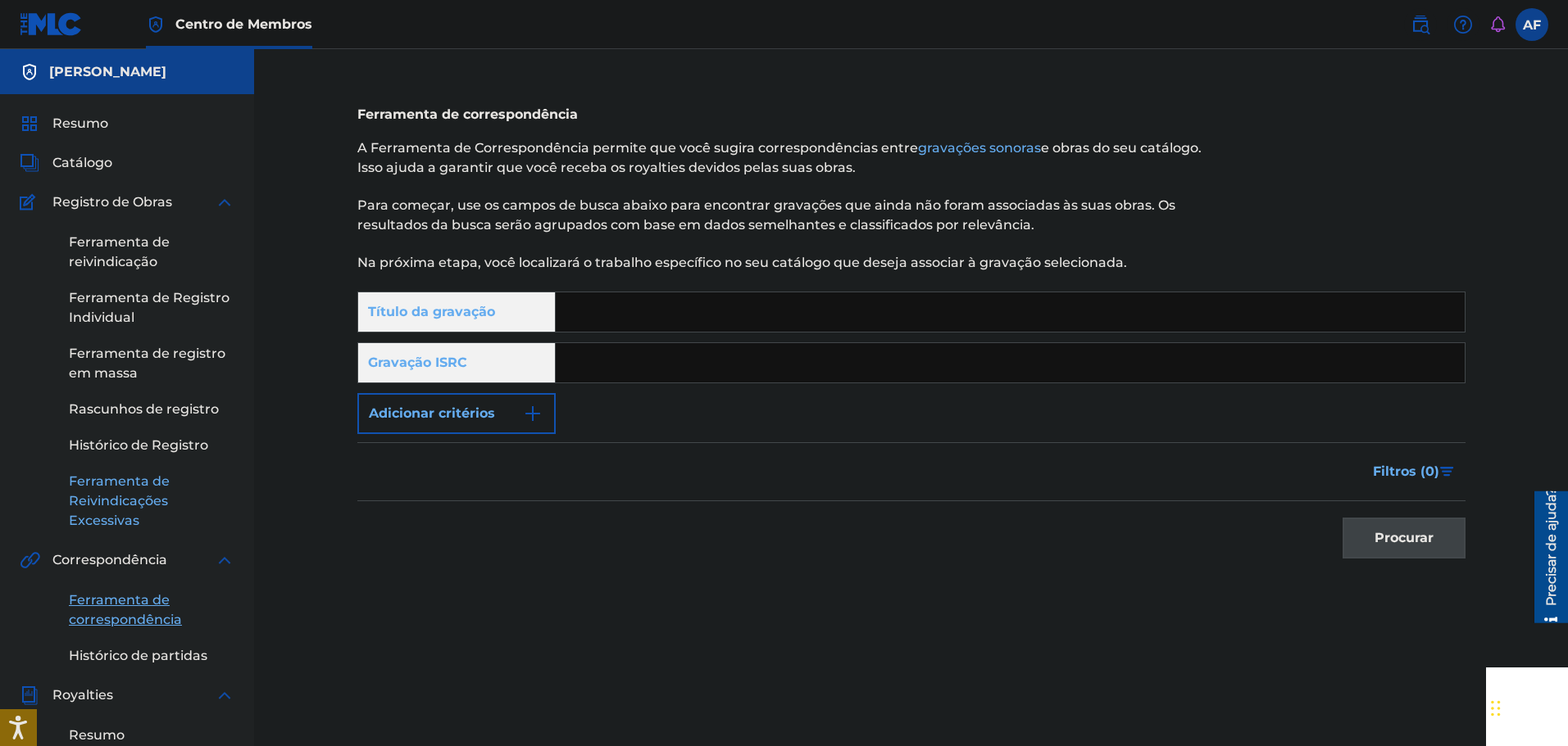
scroll to position [245, 0]
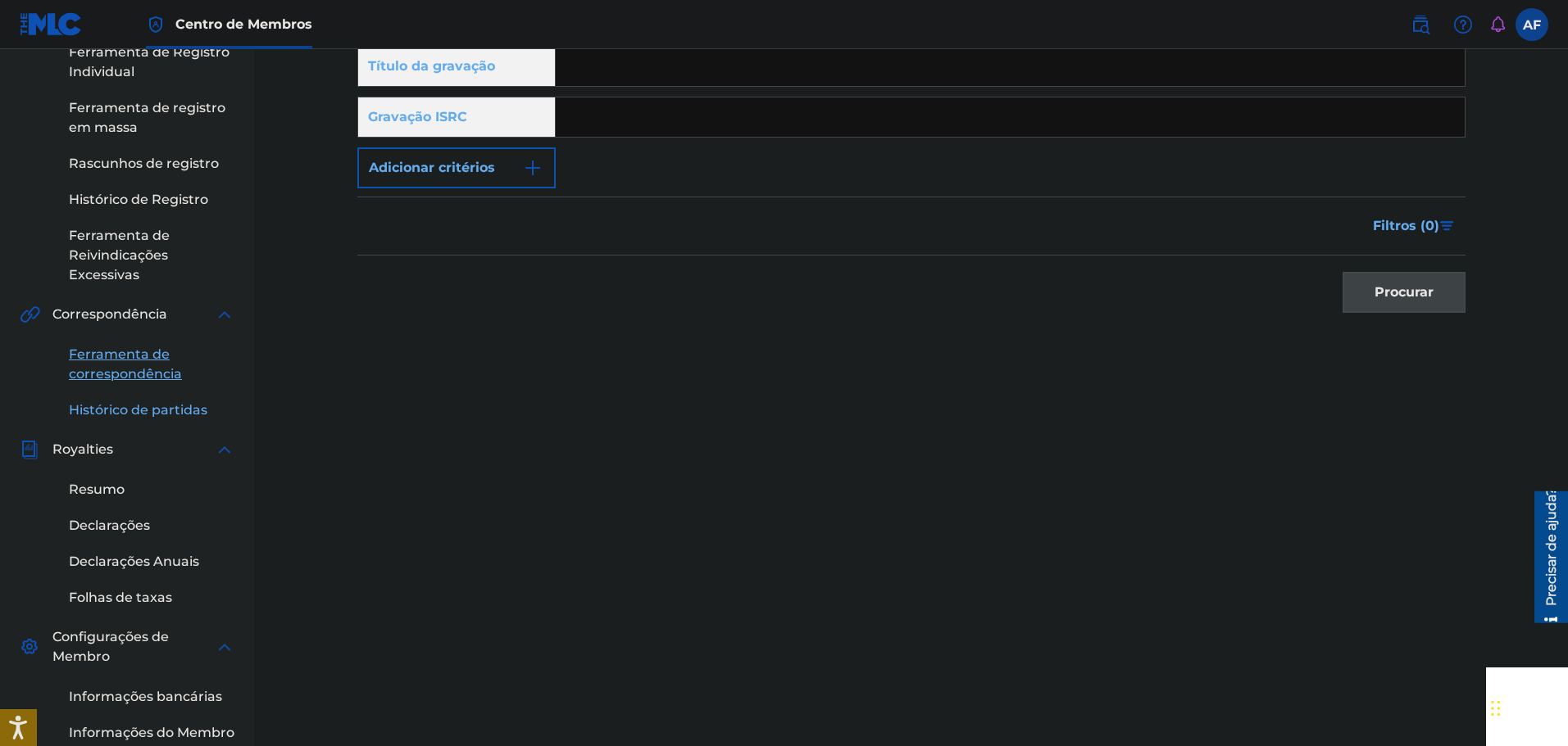
click at [207, 408] on link "Histórico de partidas" at bounding box center [151, 410] width 166 height 20
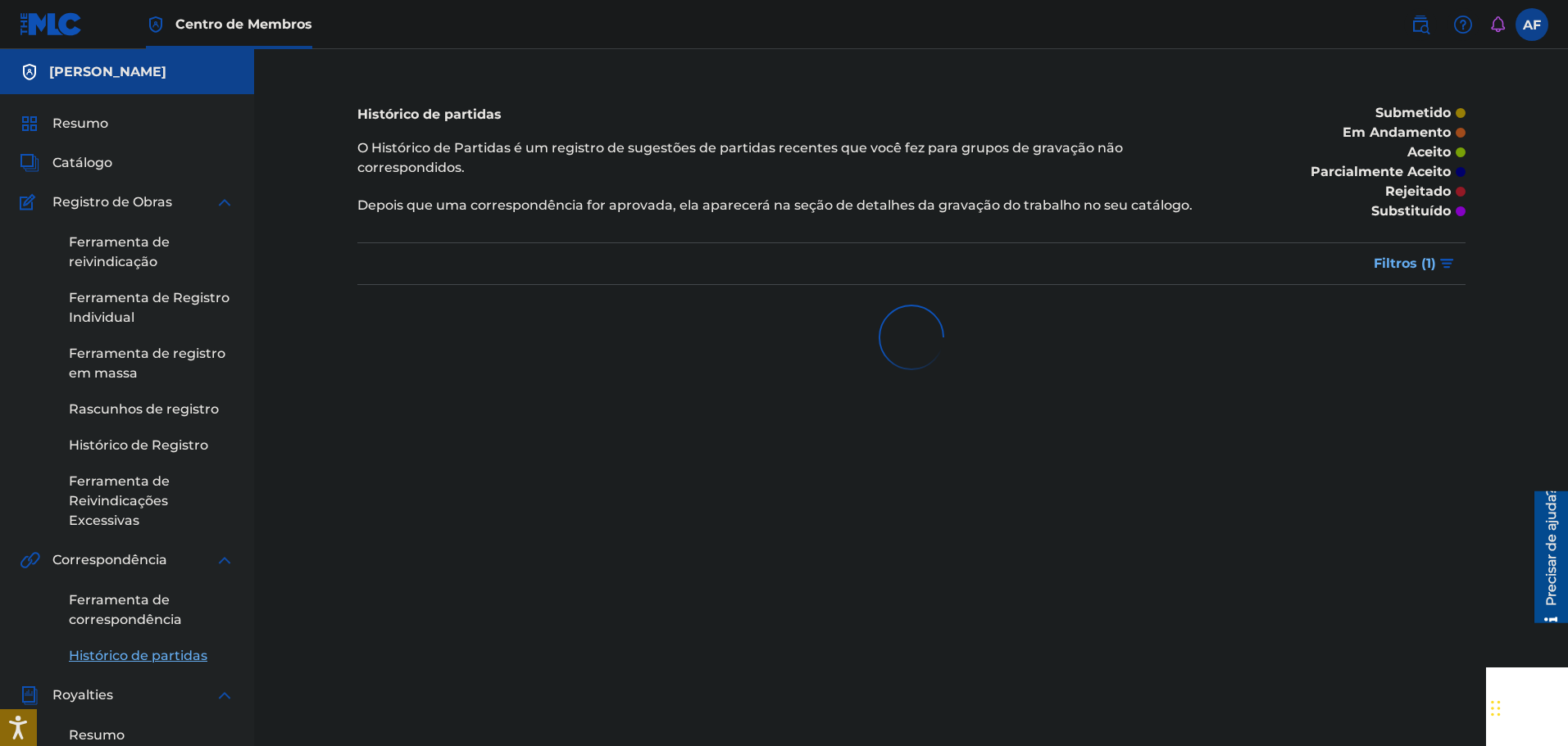
drag, startPoint x: 1409, startPoint y: 263, endPoint x: 1405, endPoint y: 270, distance: 8.1
click at [486, 268] on font "Filtros (" at bounding box center [1400, 262] width 53 height 15
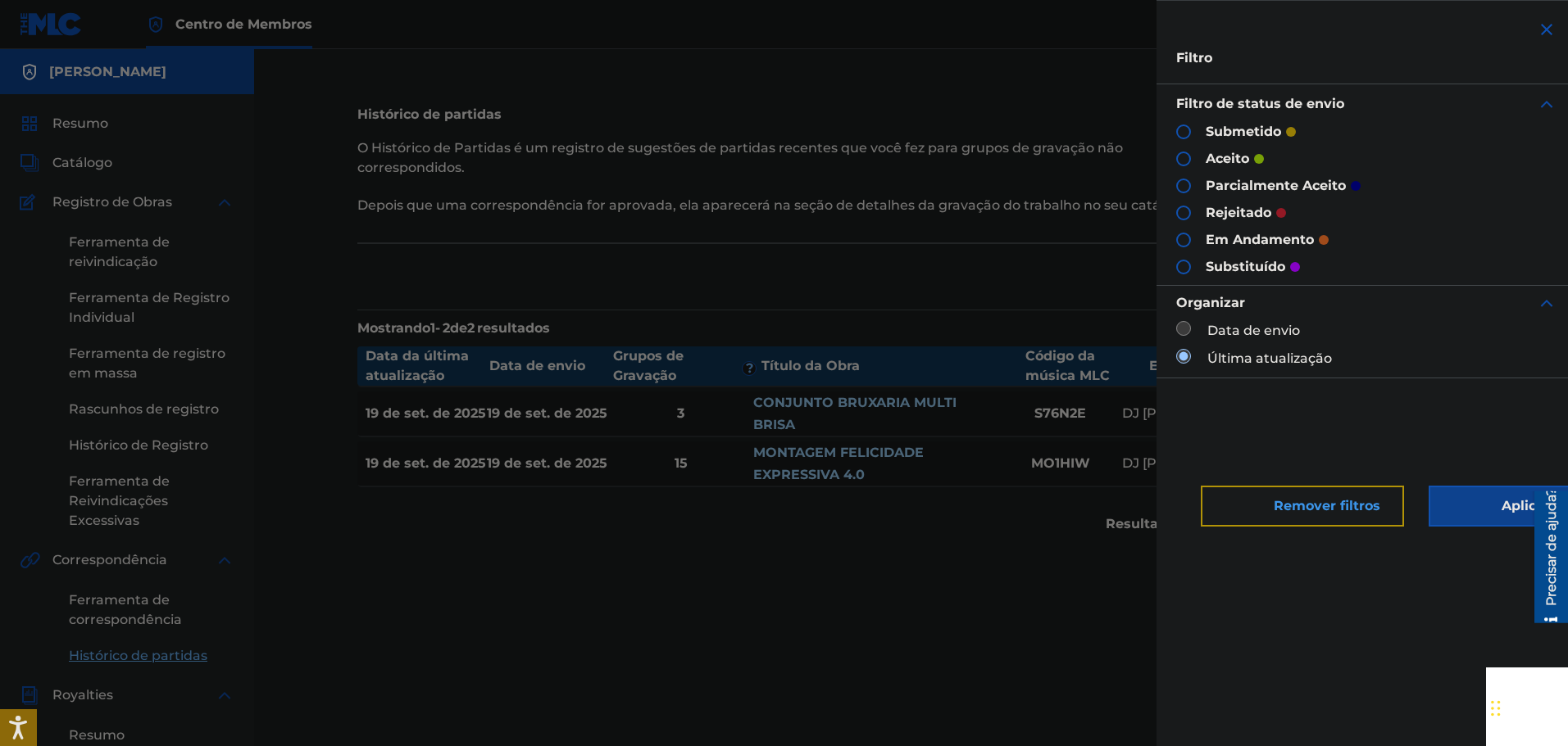
click at [486, 495] on button "Remover filtros" at bounding box center [1302, 506] width 203 height 41
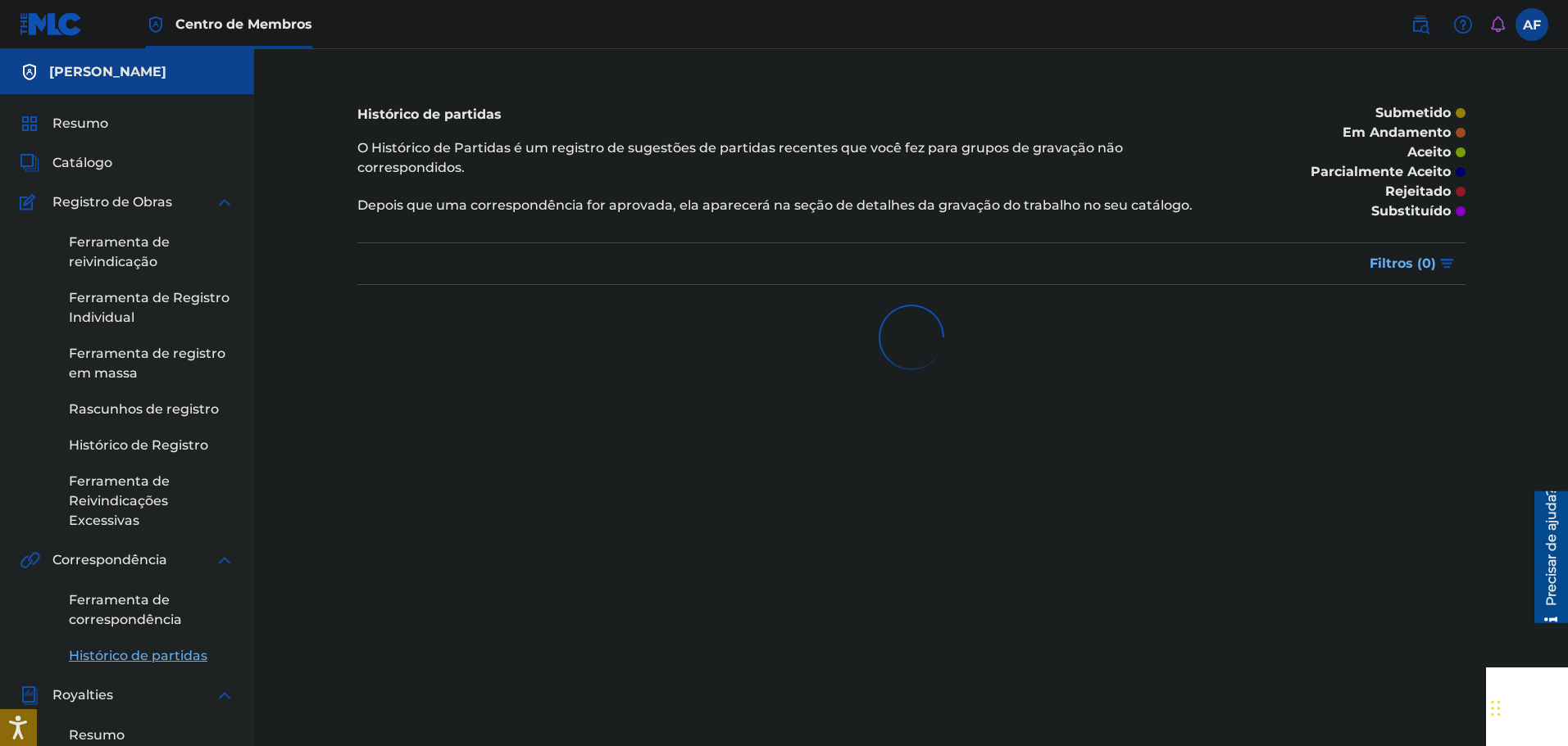
click at [486, 526] on div "Histórico de partidas O Histórico de Partidas é um registro de sugestões de par…" at bounding box center [911, 613] width 1148 height 1046
drag, startPoint x: 1160, startPoint y: 197, endPoint x: 1133, endPoint y: 224, distance: 38.2
click at [486, 224] on div "Histórico de partidas O Histórico de Partidas é um registro de sugestões de par…" at bounding box center [784, 162] width 853 height 144
click at [486, 294] on div at bounding box center [911, 337] width 1108 height 105
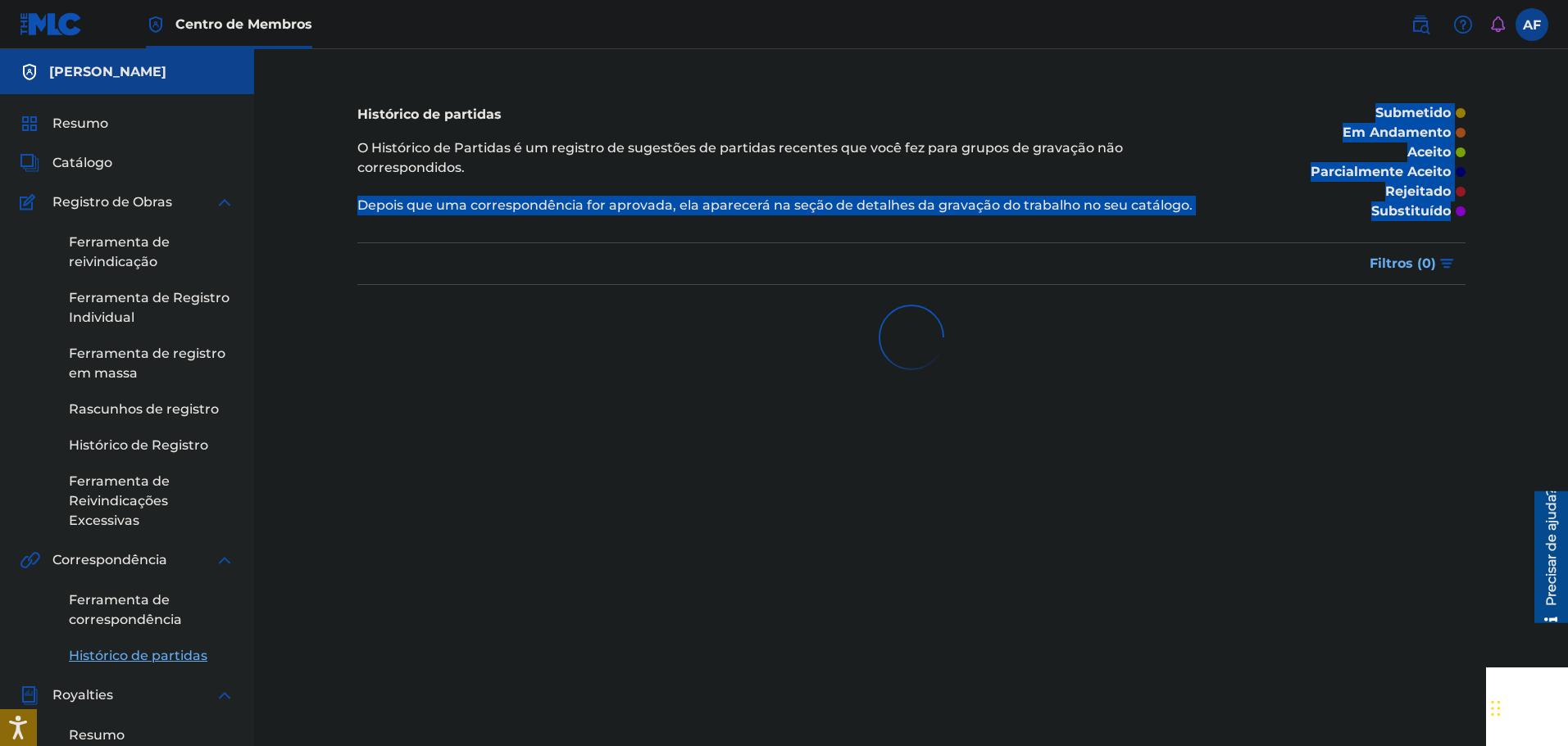
drag, startPoint x: 345, startPoint y: 215, endPoint x: 1486, endPoint y: 218, distance: 1141.0
click at [486, 218] on div "Histórico de partidas O Histórico de Partidas é um registro de sugestões de par…" at bounding box center [911, 593] width 1314 height 1087
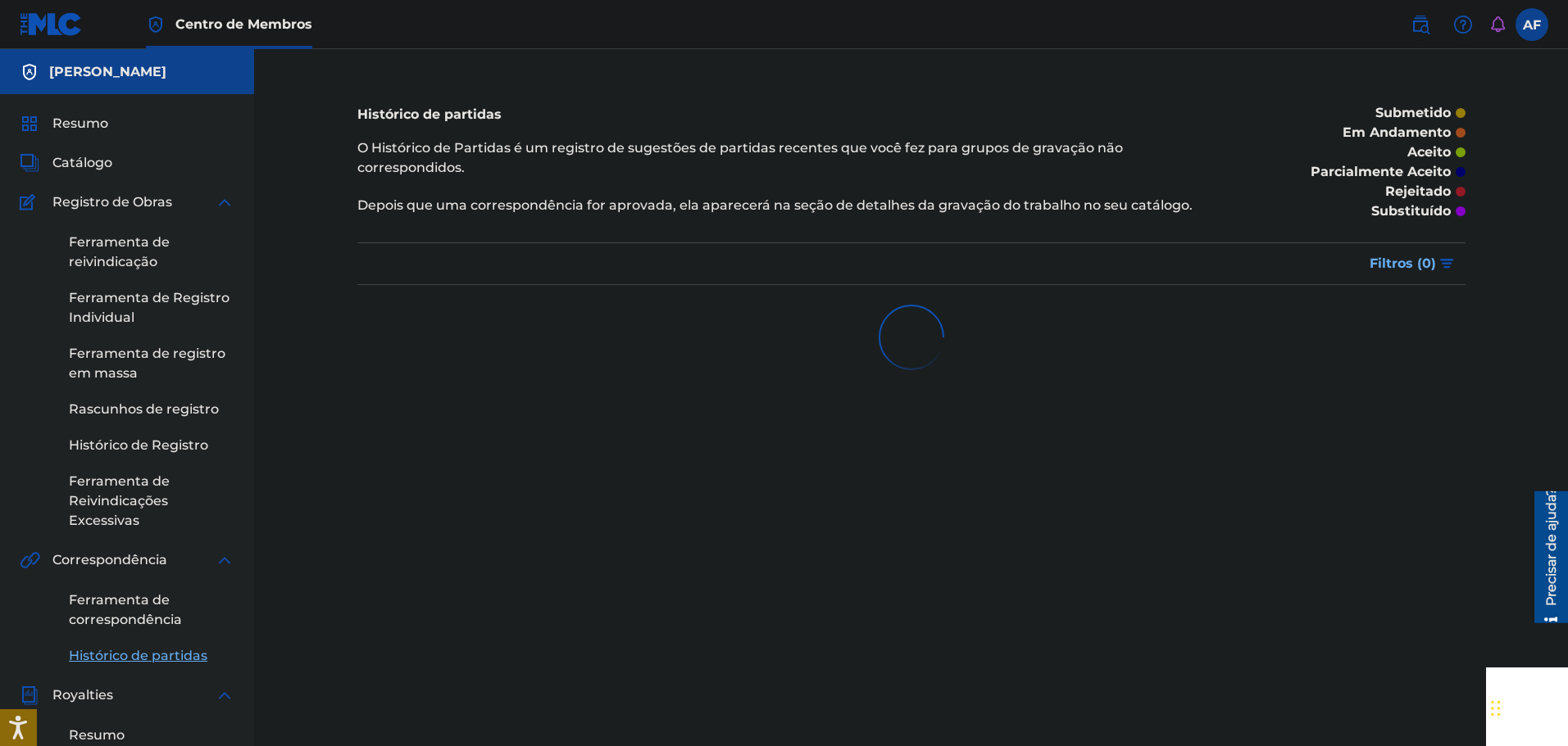
drag, startPoint x: 1099, startPoint y: 433, endPoint x: 879, endPoint y: 339, distance: 239.2
click at [486, 433] on div "Histórico de partidas O Histórico de Partidas é um registro de sugestões de par…" at bounding box center [911, 613] width 1148 height 1046
